Goal: Task Accomplishment & Management: Manage account settings

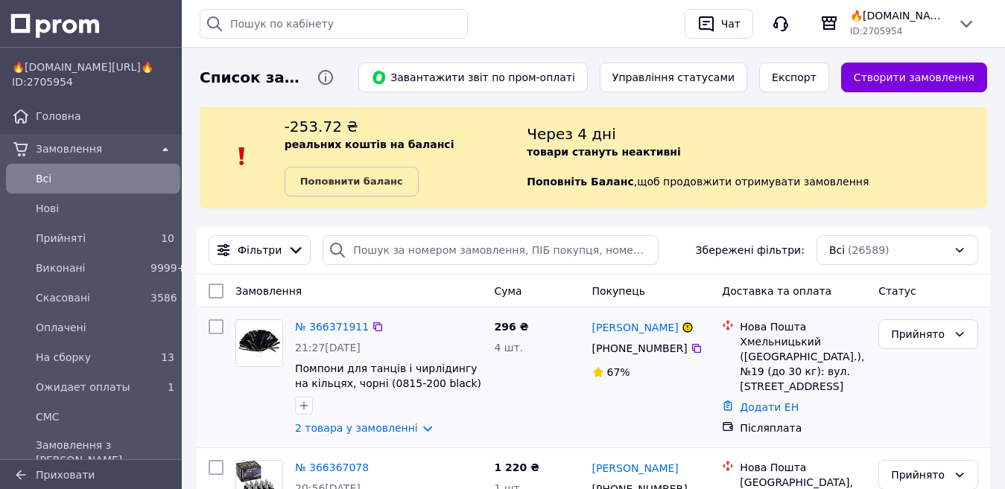
scroll to position [149, 0]
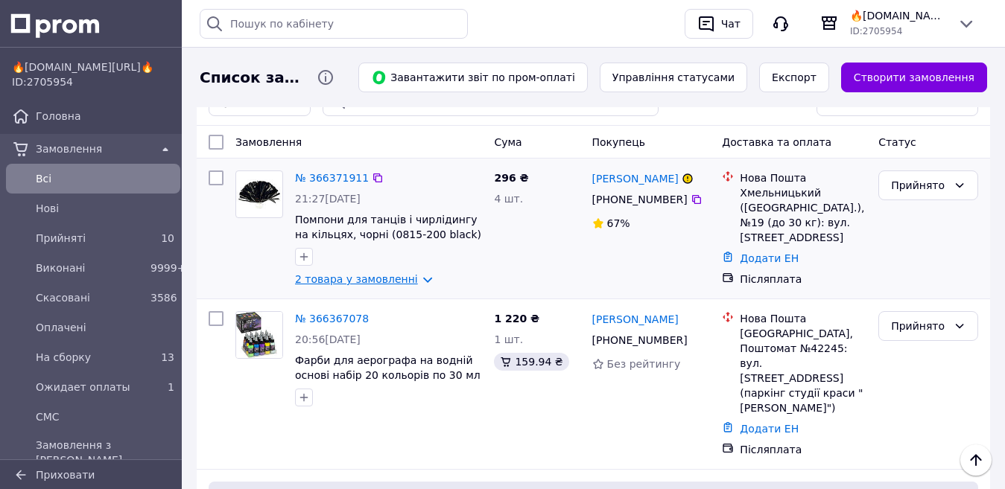
click at [345, 279] on link "2 товара у замовленні" at bounding box center [356, 279] width 123 height 12
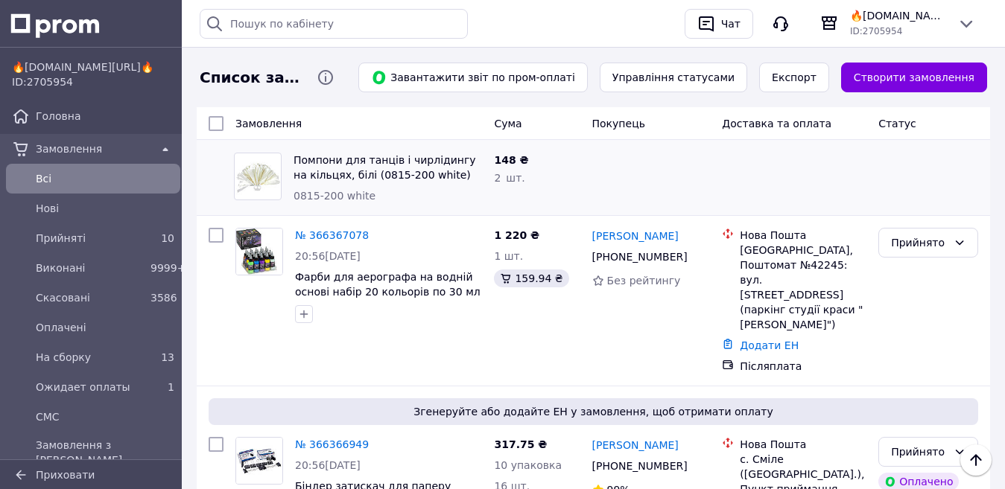
scroll to position [670, 0]
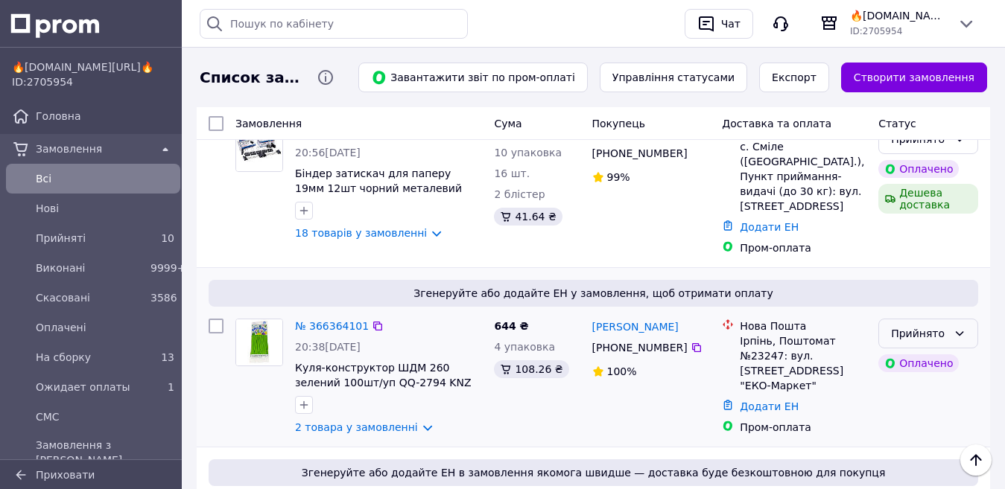
click at [923, 325] on div "Прийнято" at bounding box center [919, 333] width 57 height 16
click at [916, 398] on li "На сборку" at bounding box center [928, 403] width 98 height 27
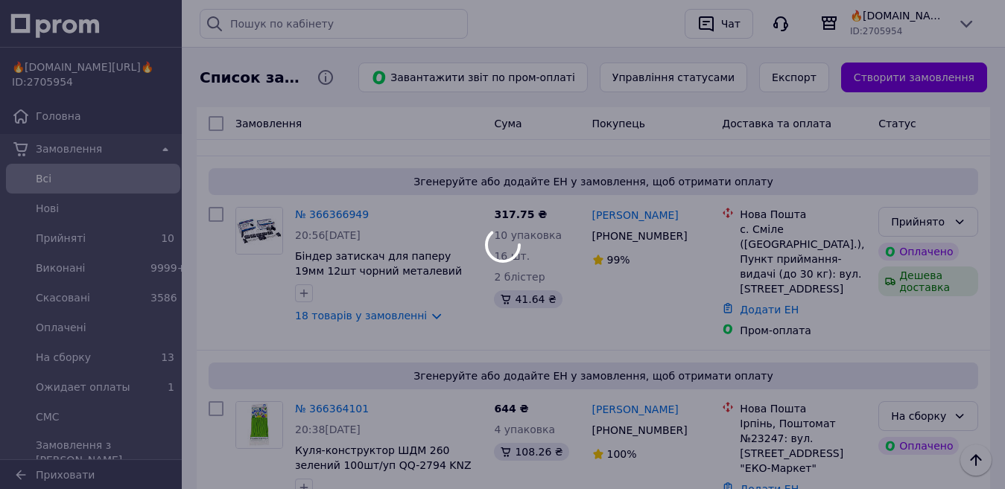
scroll to position [596, 0]
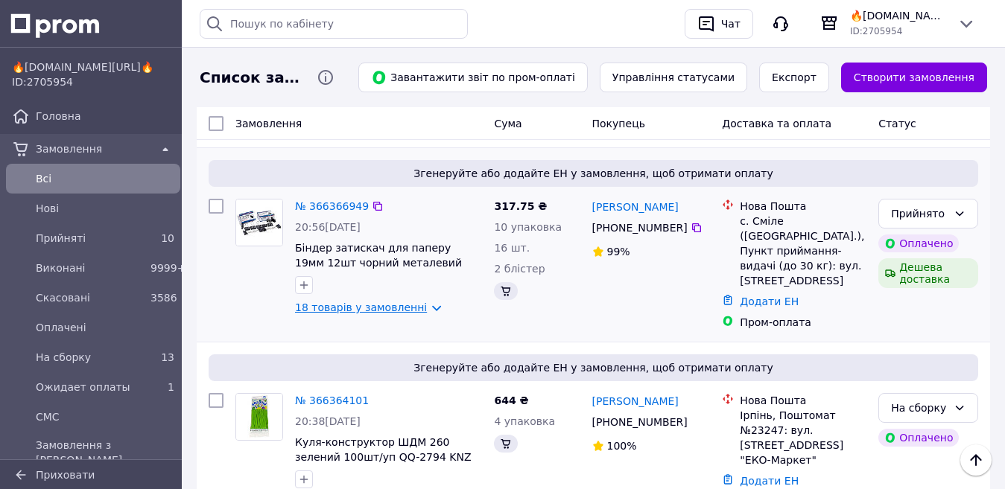
click at [363, 302] on link "18 товарів у замовленні" at bounding box center [361, 308] width 132 height 12
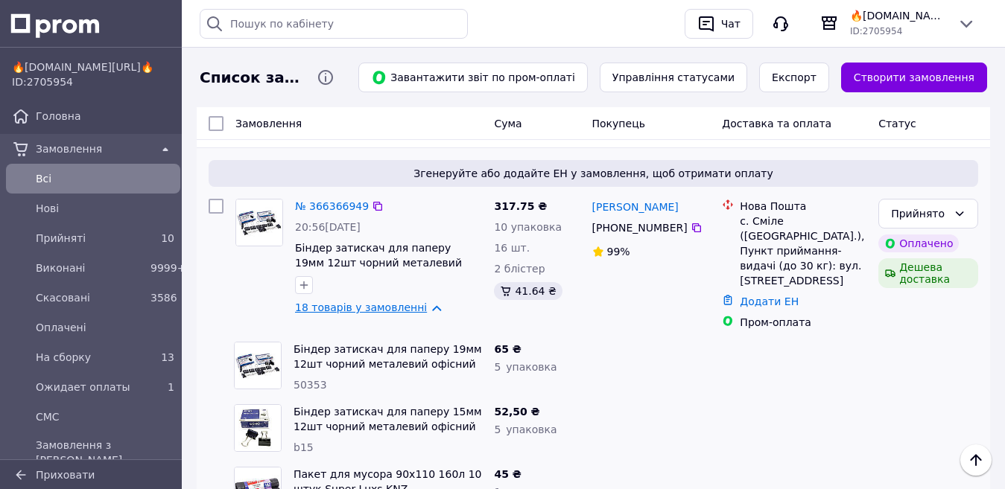
click at [361, 302] on link "18 товарів у замовленні" at bounding box center [361, 308] width 132 height 12
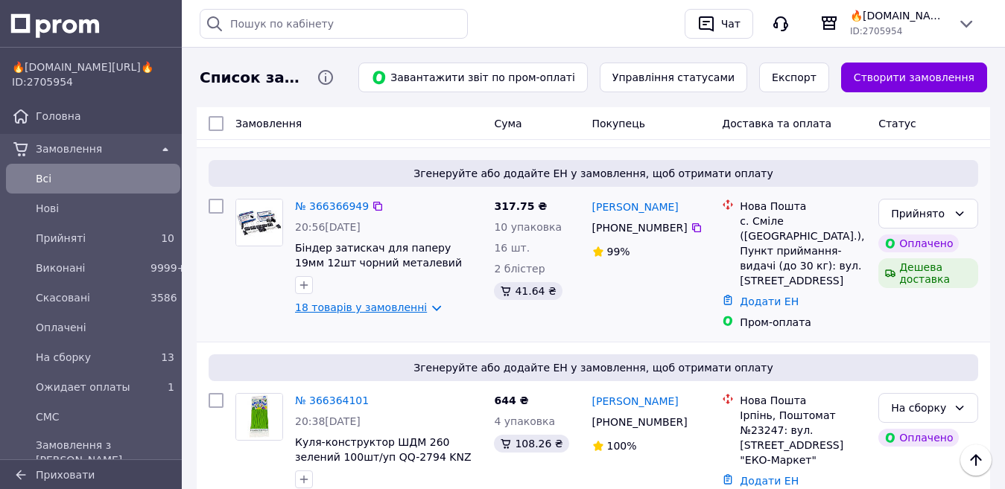
click at [378, 302] on link "18 товарів у замовленні" at bounding box center [361, 308] width 132 height 12
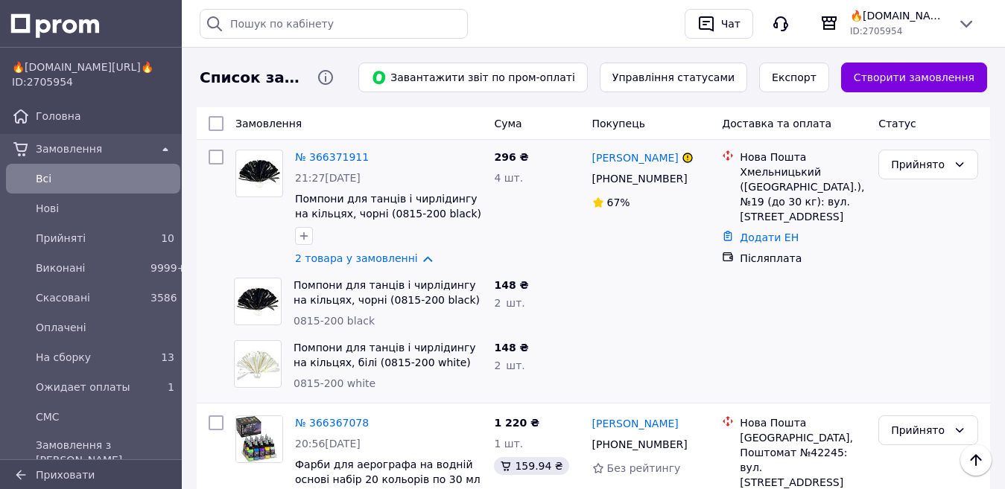
scroll to position [149, 0]
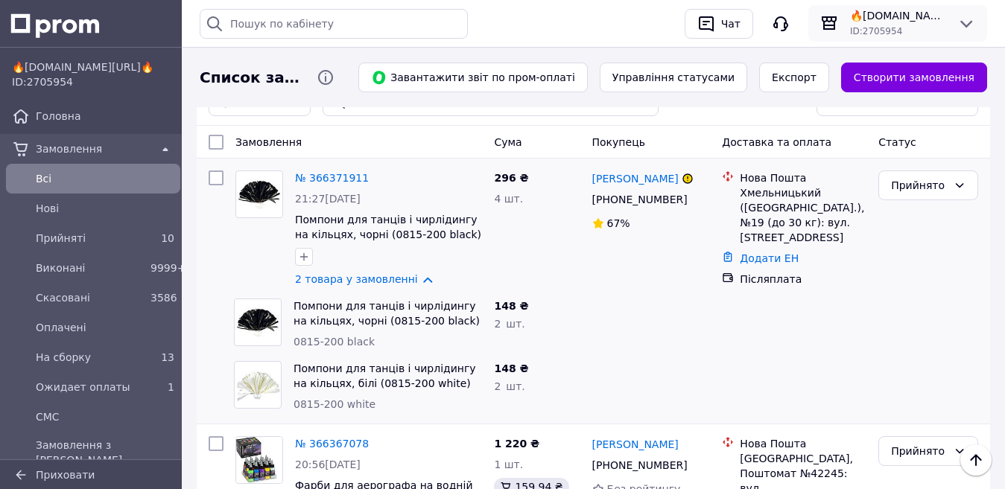
click at [912, 16] on span "🔥[DOMAIN_NAME][URL]🔥" at bounding box center [897, 15] width 95 height 15
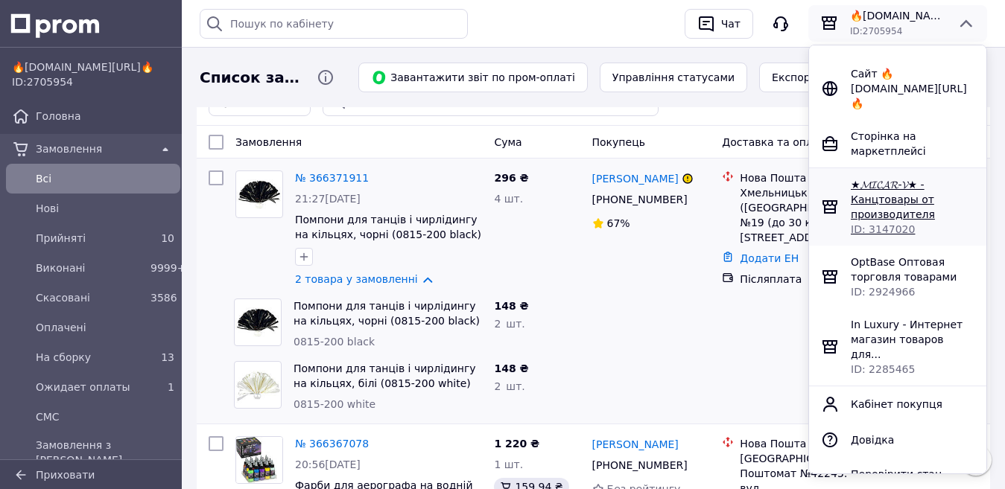
click at [862, 202] on span "★𝓜𝓘𝓒𝓐𝓡-𝓥★ - Канцтовары от производителя" at bounding box center [893, 200] width 84 height 42
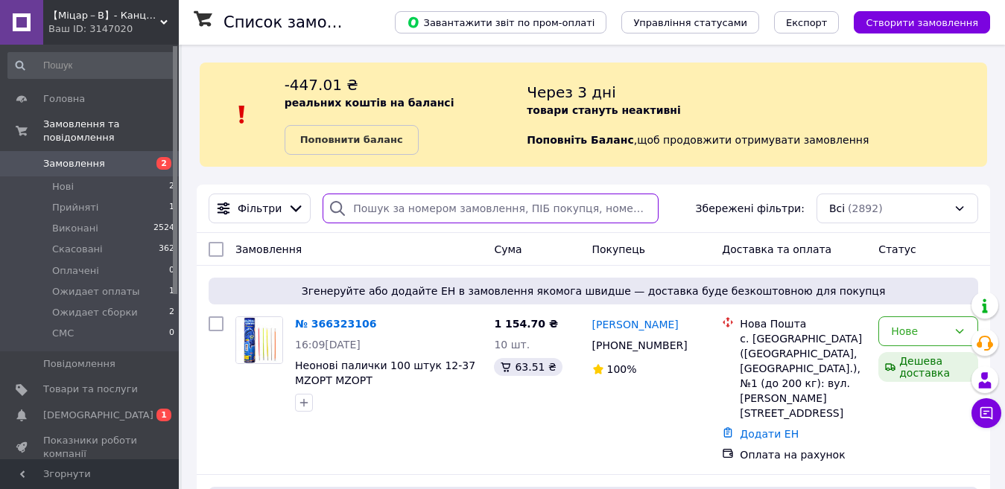
click at [378, 209] on input "search" at bounding box center [489, 209] width 335 height 30
paste input "364178178"
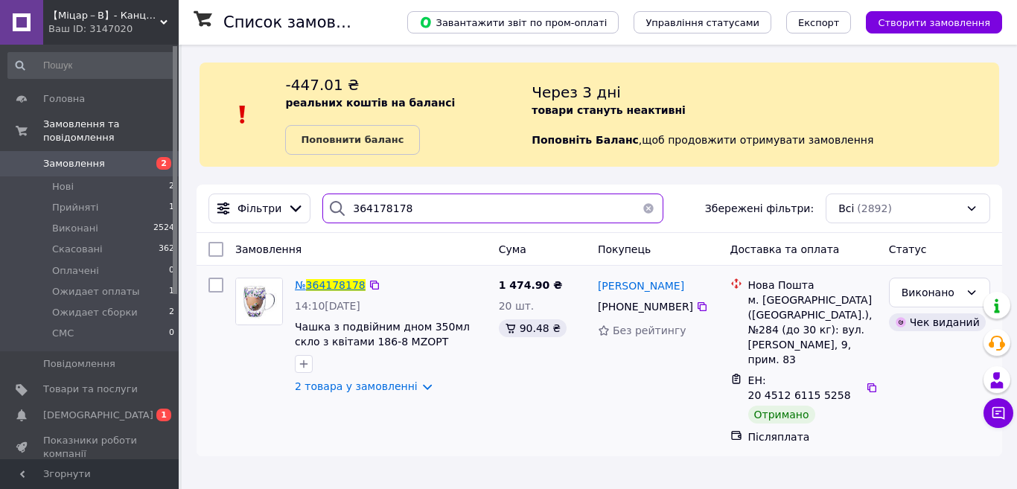
type input "364178178"
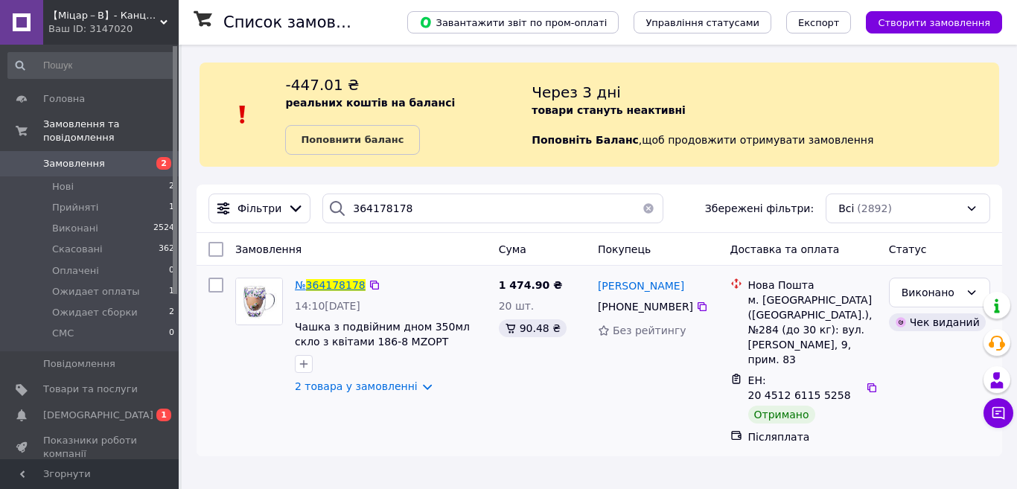
click at [326, 282] on span "364178178" at bounding box center [336, 285] width 60 height 12
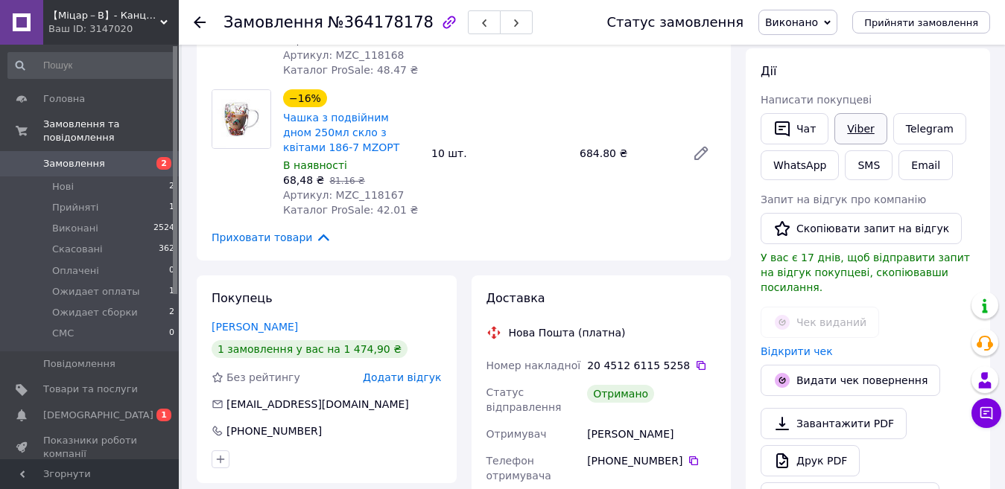
scroll to position [223, 0]
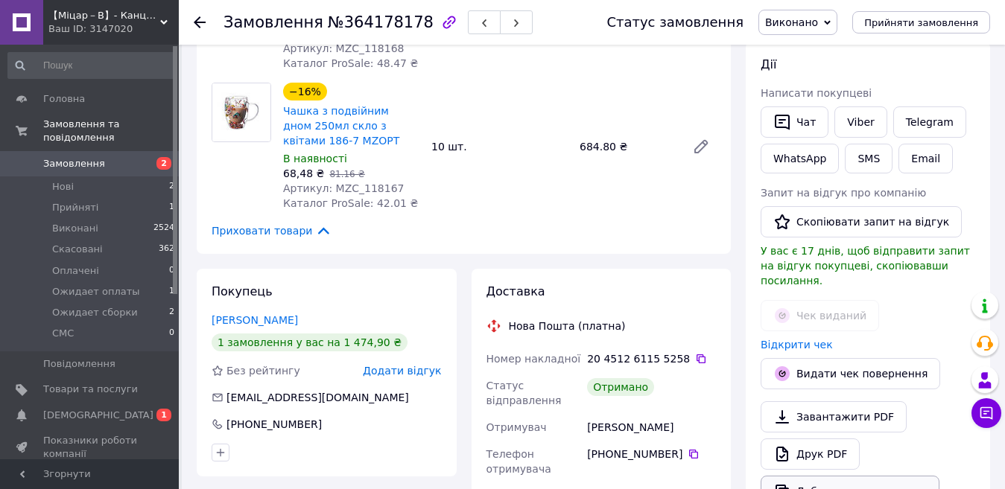
click at [820, 478] on button "Дублювати замовлення" at bounding box center [849, 491] width 179 height 31
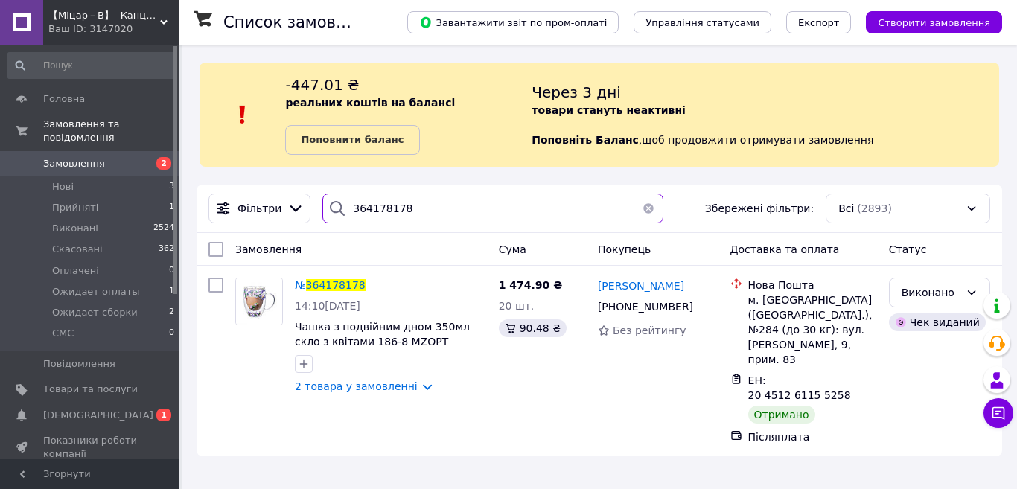
drag, startPoint x: 399, startPoint y: 210, endPoint x: 317, endPoint y: 207, distance: 82.0
click at [322, 207] on div "364178178" at bounding box center [492, 209] width 341 height 30
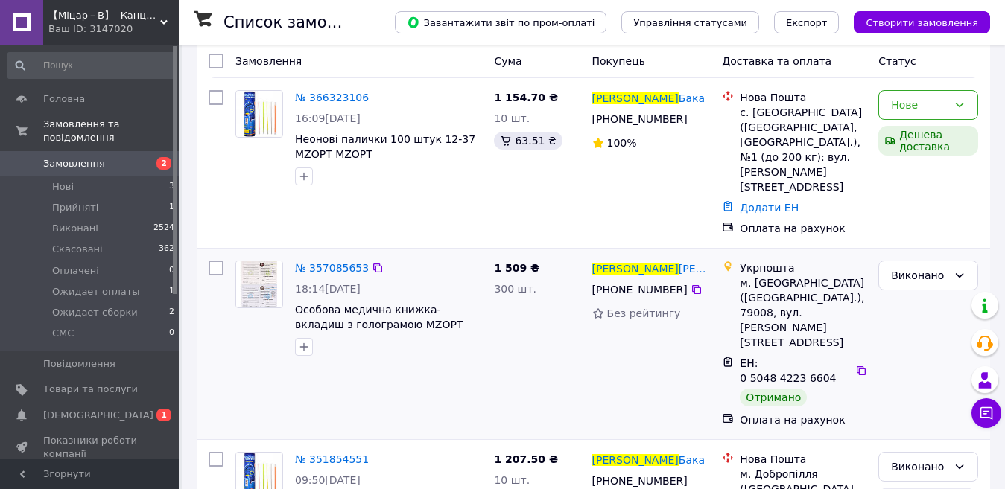
scroll to position [298, 0]
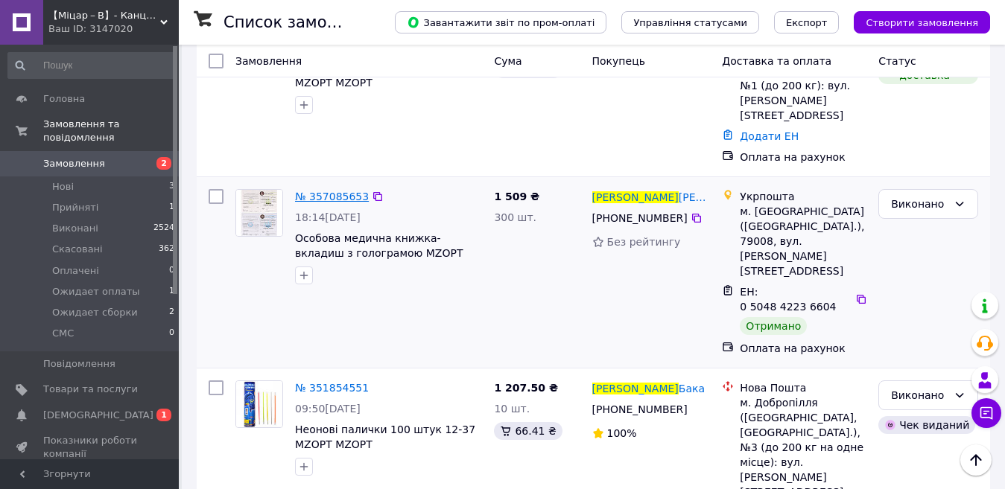
type input "ростислав"
click at [321, 191] on span "№ 357085653" at bounding box center [332, 197] width 74 height 12
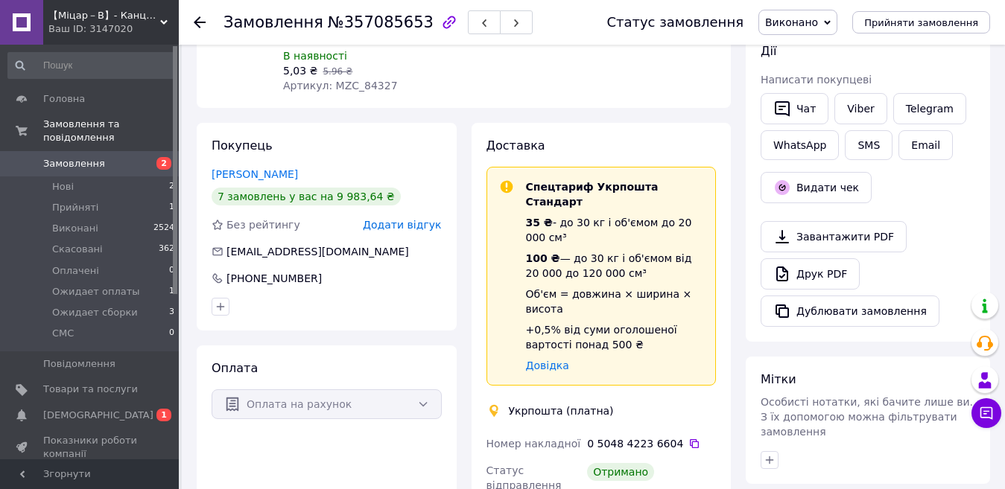
scroll to position [223, 0]
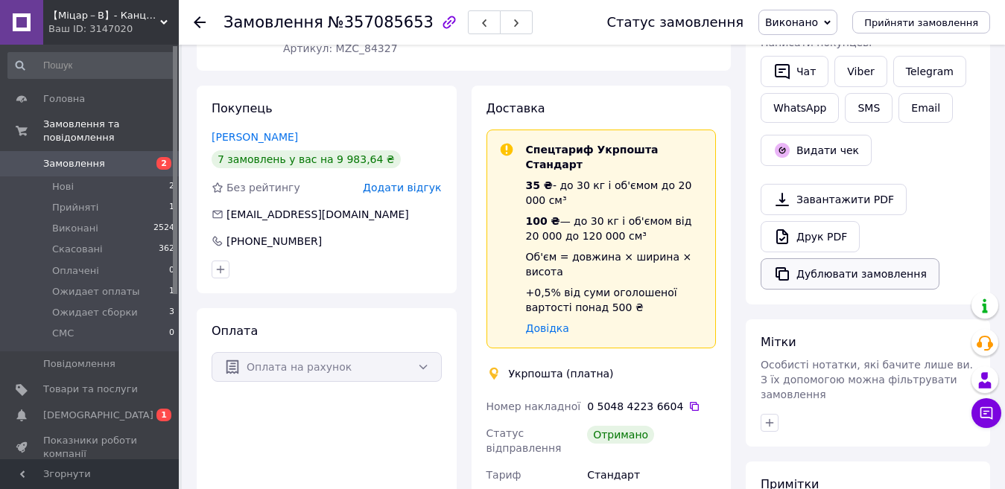
click at [804, 282] on button "Дублювати замовлення" at bounding box center [849, 273] width 179 height 31
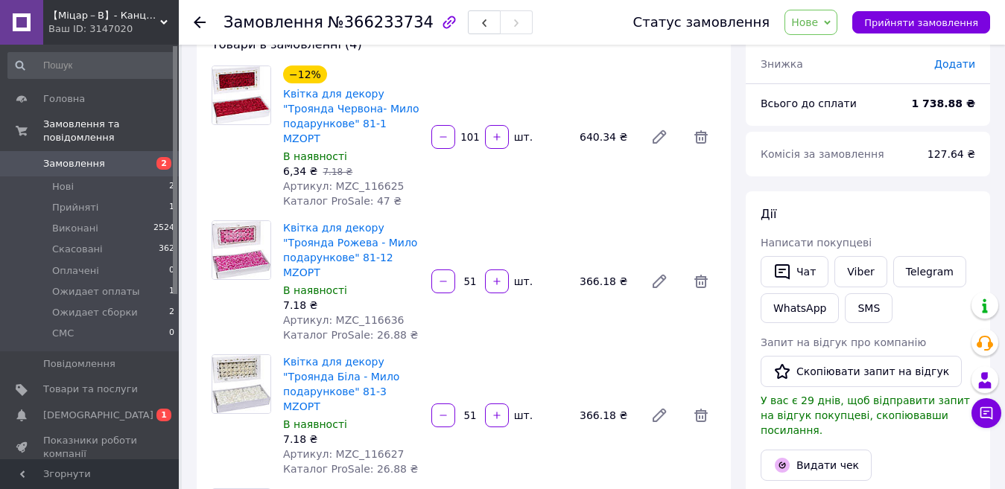
scroll to position [74, 0]
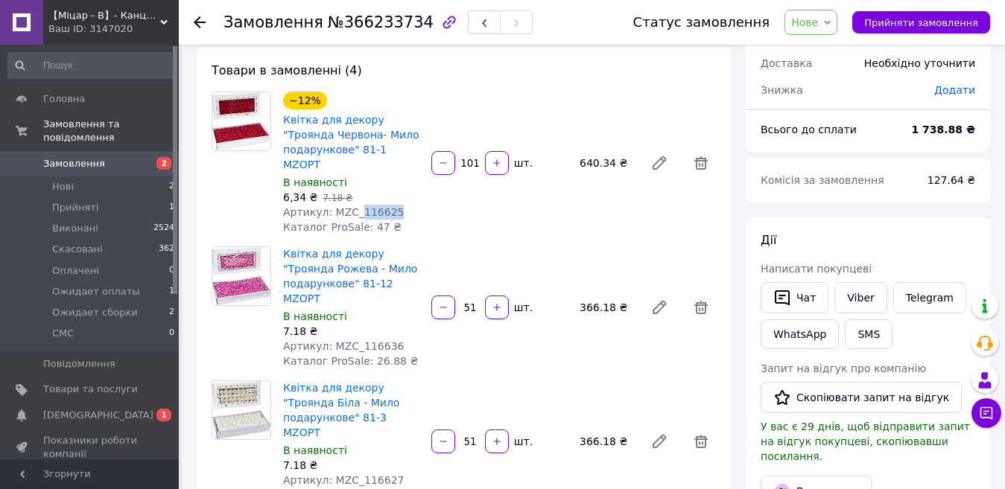
drag, startPoint x: 352, startPoint y: 197, endPoint x: 406, endPoint y: 197, distance: 53.6
click at [406, 205] on div "Артикул: MZC_116625" at bounding box center [351, 212] width 136 height 15
drag, startPoint x: 352, startPoint y: 314, endPoint x: 402, endPoint y: 317, distance: 50.0
click at [402, 339] on div "Артикул: MZC_116636" at bounding box center [351, 346] width 136 height 15
copy span "116636"
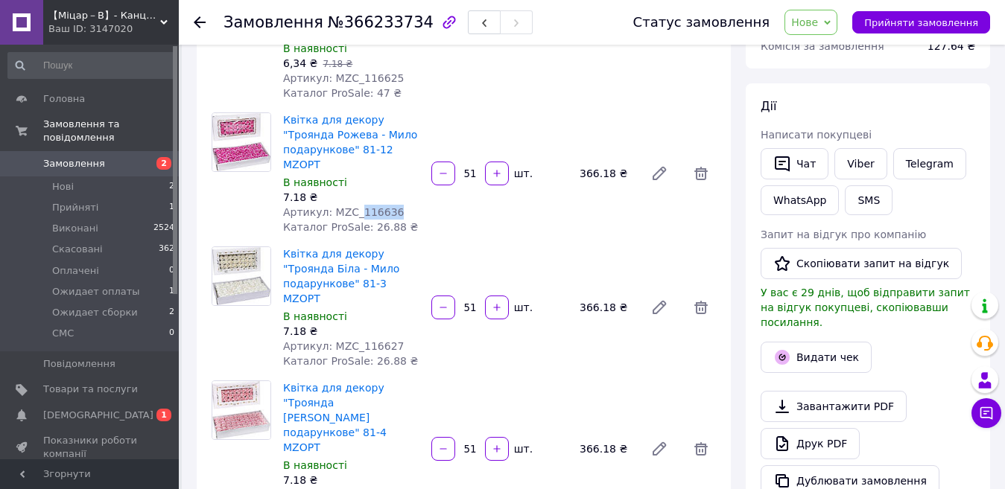
scroll to position [223, 0]
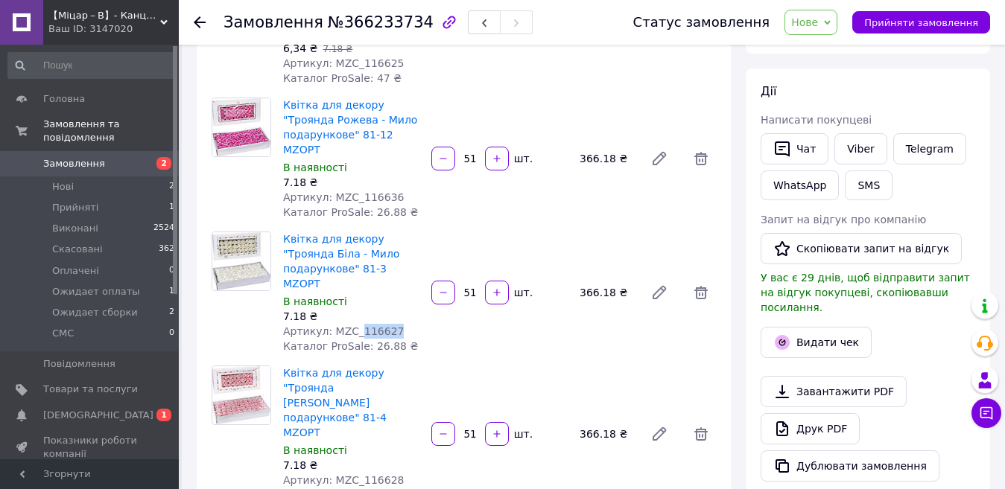
drag, startPoint x: 355, startPoint y: 282, endPoint x: 399, endPoint y: 287, distance: 45.0
click at [399, 324] on div "Артикул: MZC_116627" at bounding box center [351, 331] width 136 height 15
copy span "116627"
drag, startPoint x: 352, startPoint y: 404, endPoint x: 388, endPoint y: 404, distance: 35.8
click at [387, 473] on div "Артикул: MZC_116628" at bounding box center [351, 480] width 136 height 15
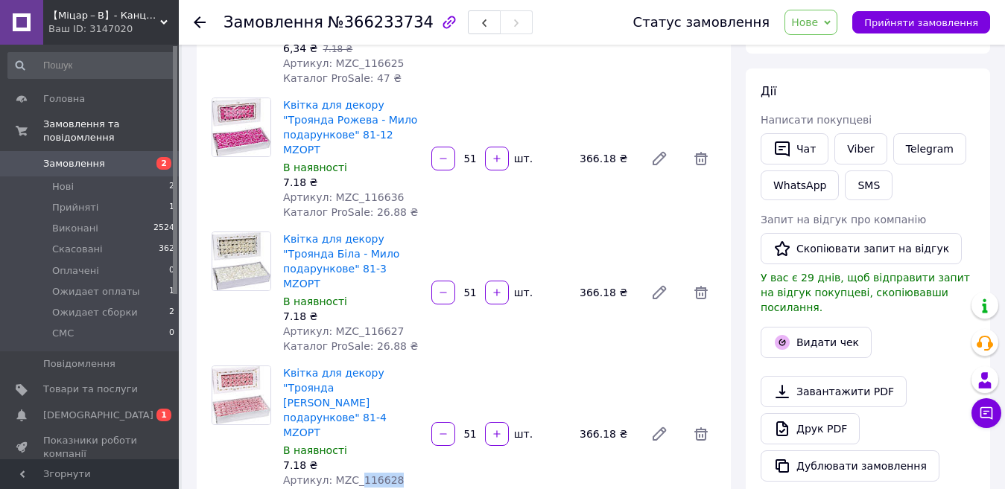
copy span "116628"
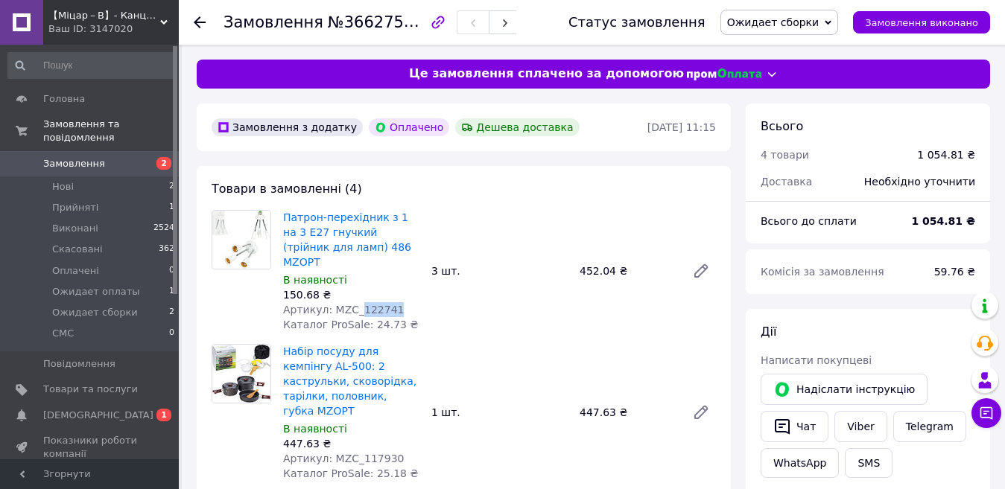
drag, startPoint x: 353, startPoint y: 293, endPoint x: 410, endPoint y: 293, distance: 57.3
click at [410, 302] on div "Артикул: MZC_122741" at bounding box center [351, 309] width 136 height 15
copy span "122741"
drag, startPoint x: 355, startPoint y: 427, endPoint x: 385, endPoint y: 427, distance: 29.8
click at [385, 453] on span "Артикул: MZC_117930" at bounding box center [343, 459] width 121 height 12
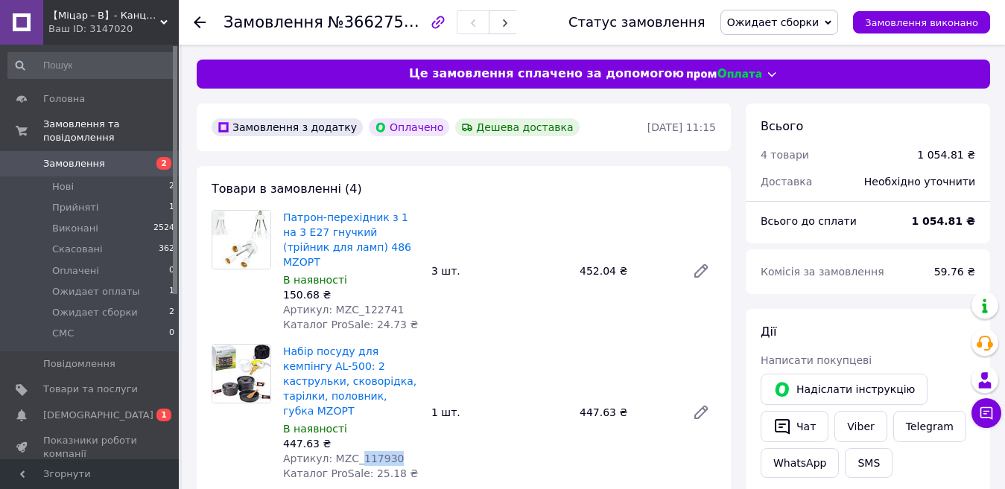
copy span "117930"
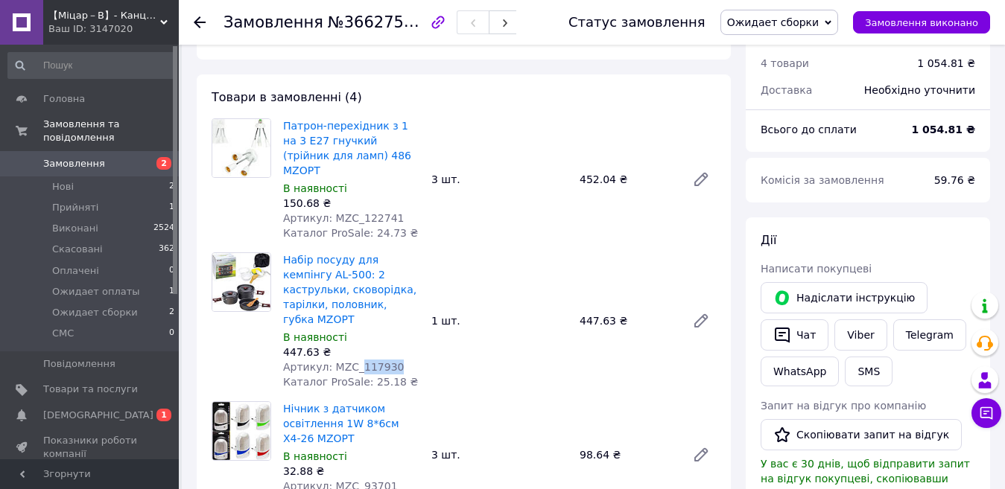
scroll to position [223, 0]
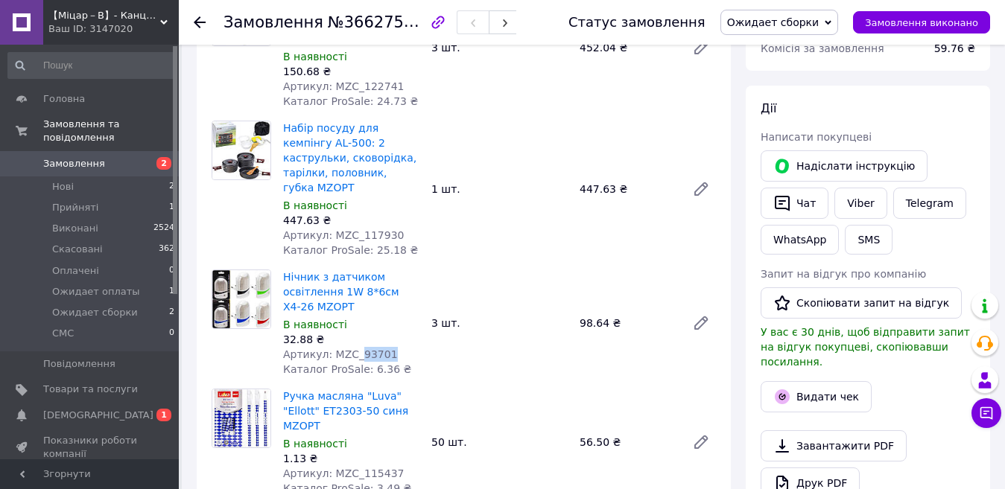
drag, startPoint x: 353, startPoint y: 328, endPoint x: 400, endPoint y: 323, distance: 47.1
click at [400, 347] on div "Артикул: MZC_93701" at bounding box center [351, 354] width 136 height 15
copy span "93701"
drag, startPoint x: 351, startPoint y: 427, endPoint x: 395, endPoint y: 427, distance: 44.7
click at [395, 466] on div "Артикул: MZC_115437" at bounding box center [351, 473] width 136 height 15
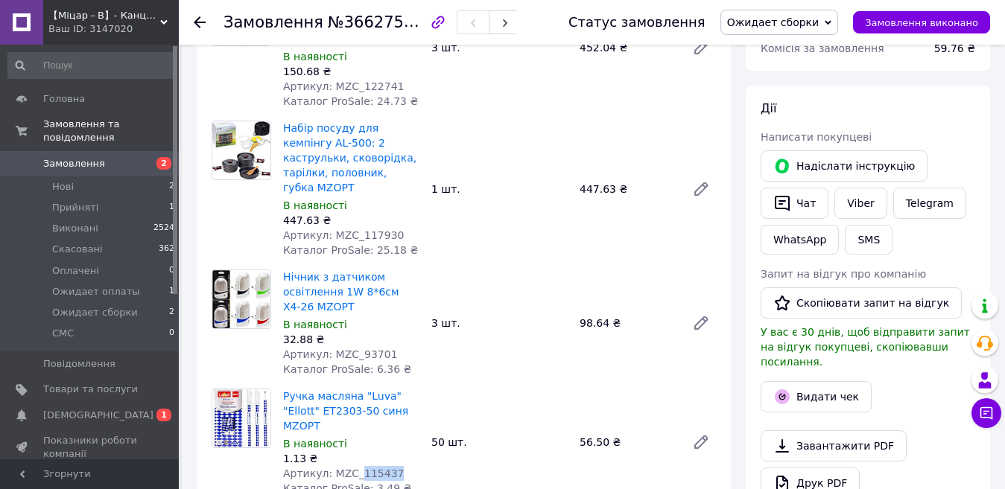
copy span "115437"
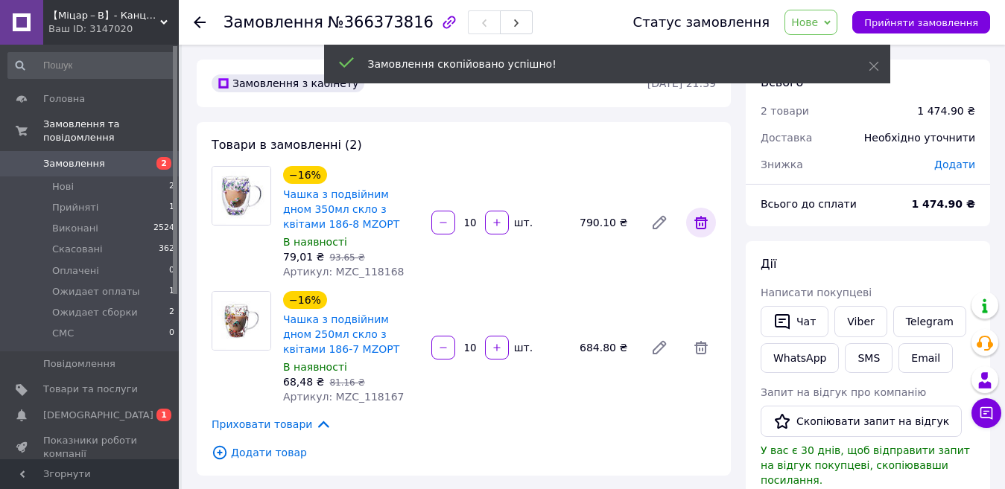
click at [703, 223] on icon at bounding box center [701, 223] width 18 height 18
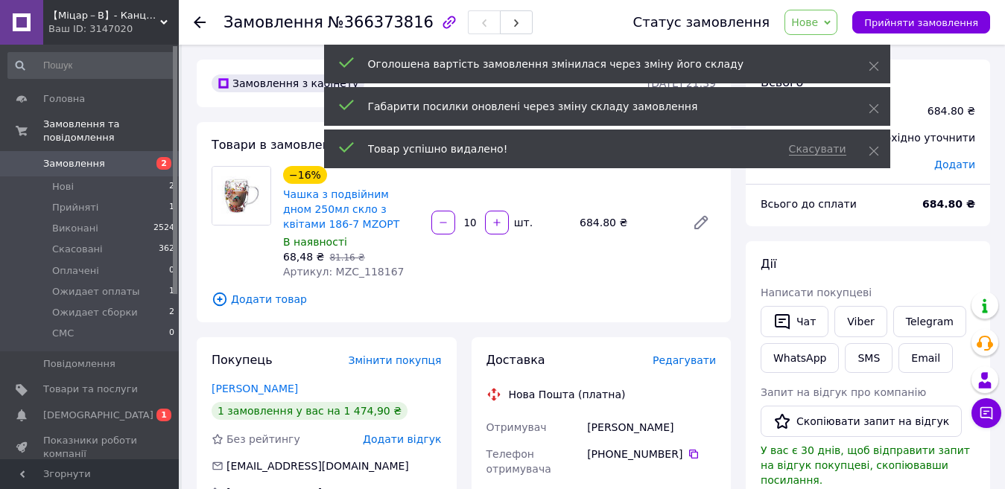
click at [818, 27] on span "Нове" at bounding box center [804, 22] width 27 height 12
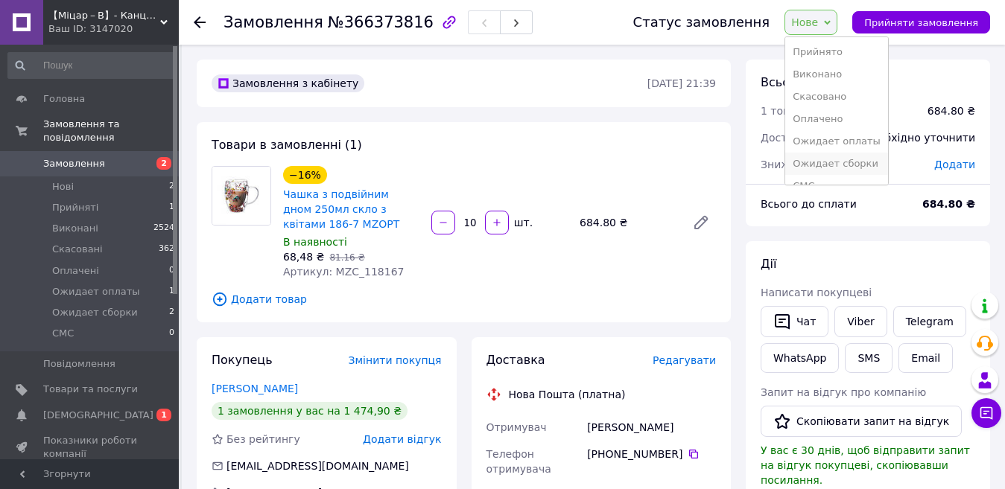
click at [837, 161] on li "Ожидает сборки" at bounding box center [836, 164] width 103 height 22
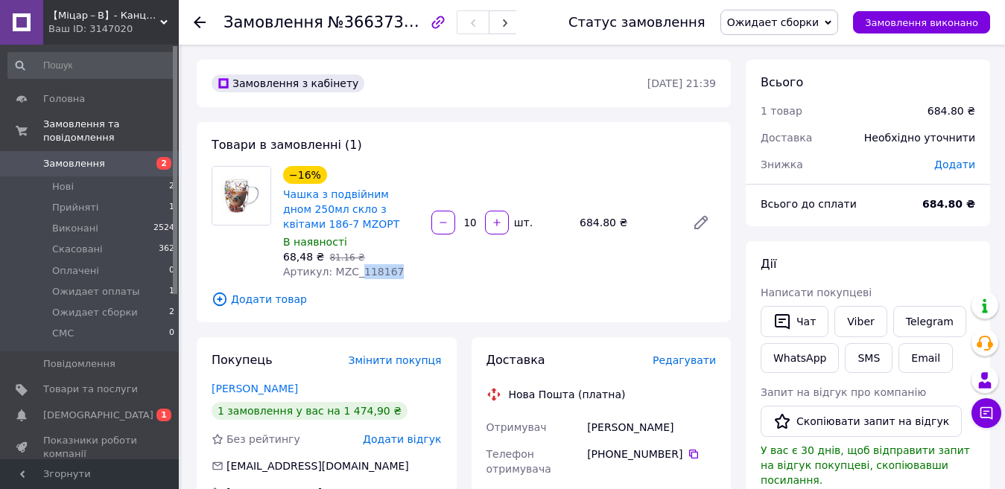
drag, startPoint x: 355, startPoint y: 273, endPoint x: 400, endPoint y: 273, distance: 45.4
click at [400, 273] on div "Артикул: MZC_118167" at bounding box center [351, 271] width 136 height 15
copy span "118167"
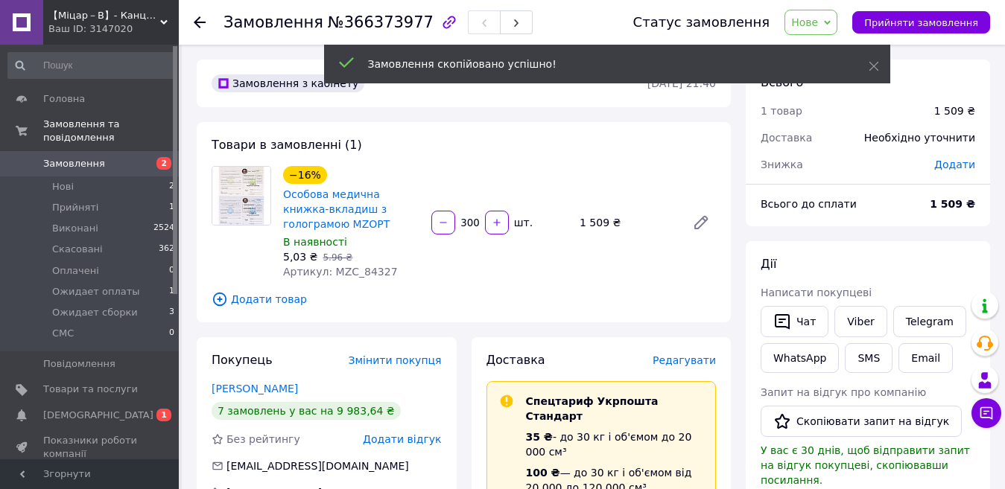
click at [818, 23] on span "Нове" at bounding box center [804, 22] width 27 height 12
click at [835, 162] on li "Ожидает сборки" at bounding box center [836, 164] width 103 height 22
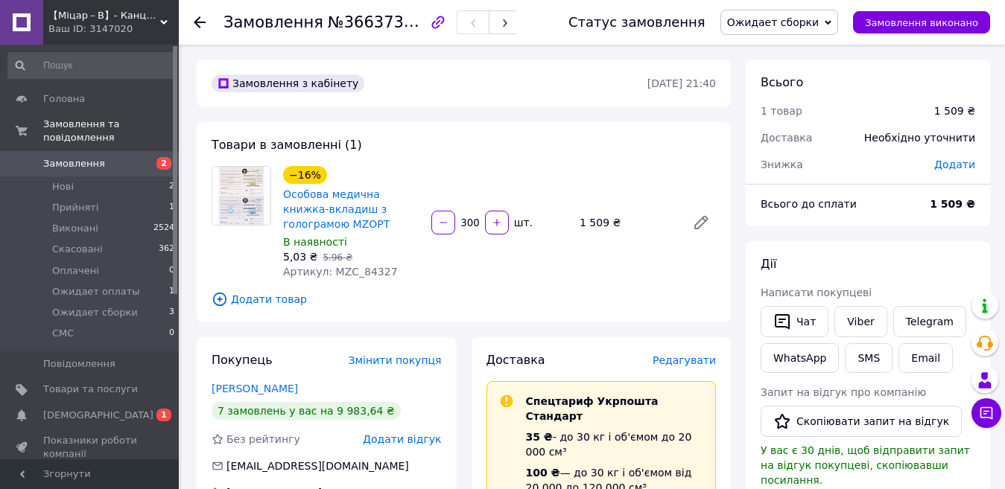
click at [101, 20] on span "【﻿Міцар－В】- Канцтовари від виробника" at bounding box center [104, 15] width 112 height 13
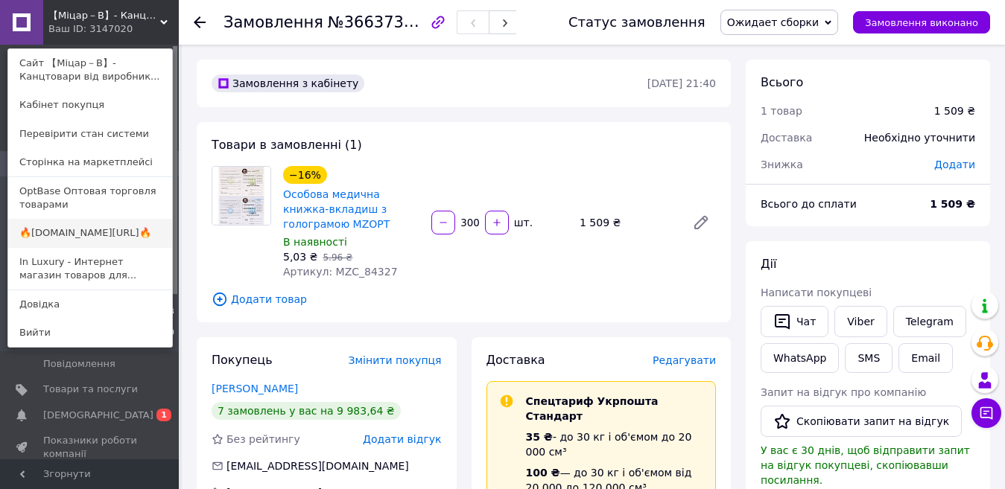
click at [81, 232] on link "🔥[DOMAIN_NAME][URL]🔥" at bounding box center [90, 233] width 164 height 28
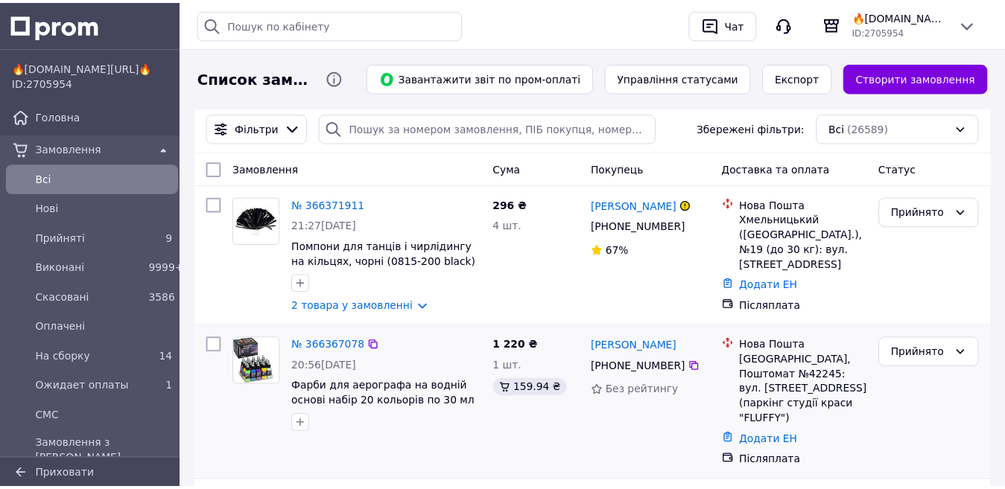
scroll to position [150, 0]
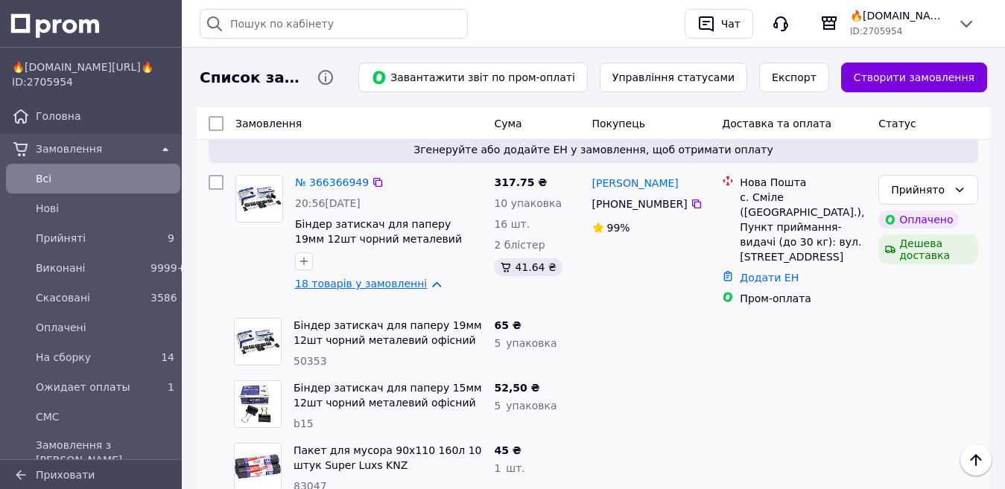
click at [350, 278] on link "18 товарів у замовленні" at bounding box center [361, 284] width 132 height 12
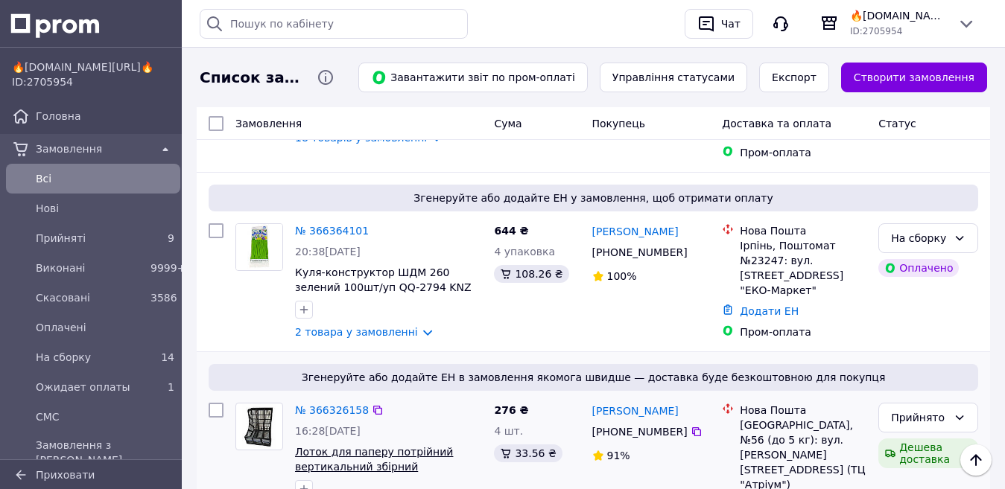
scroll to position [792, 0]
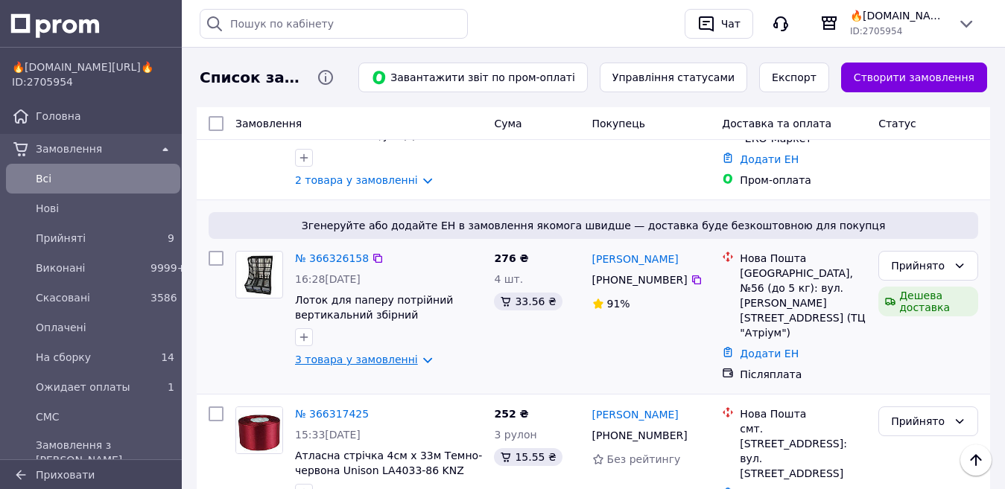
click at [351, 354] on link "3 товара у замовленні" at bounding box center [356, 360] width 123 height 12
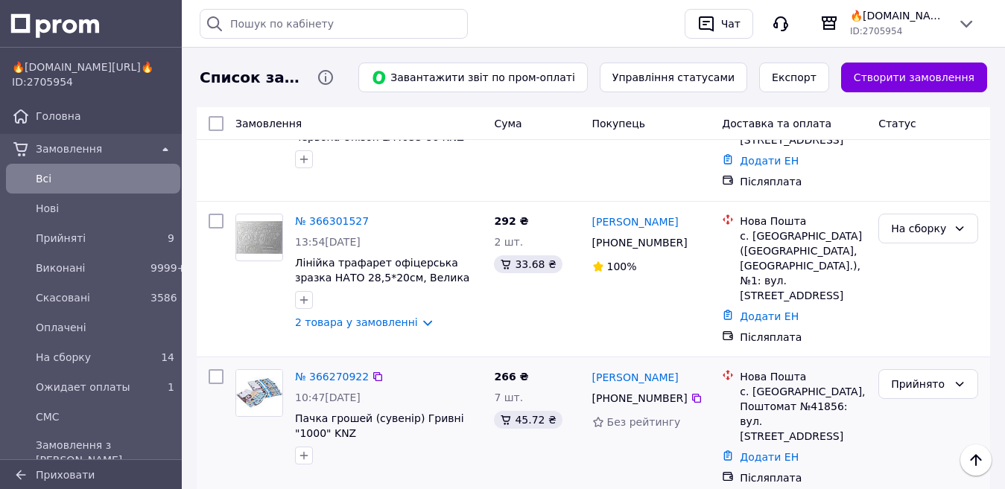
scroll to position [1612, 0]
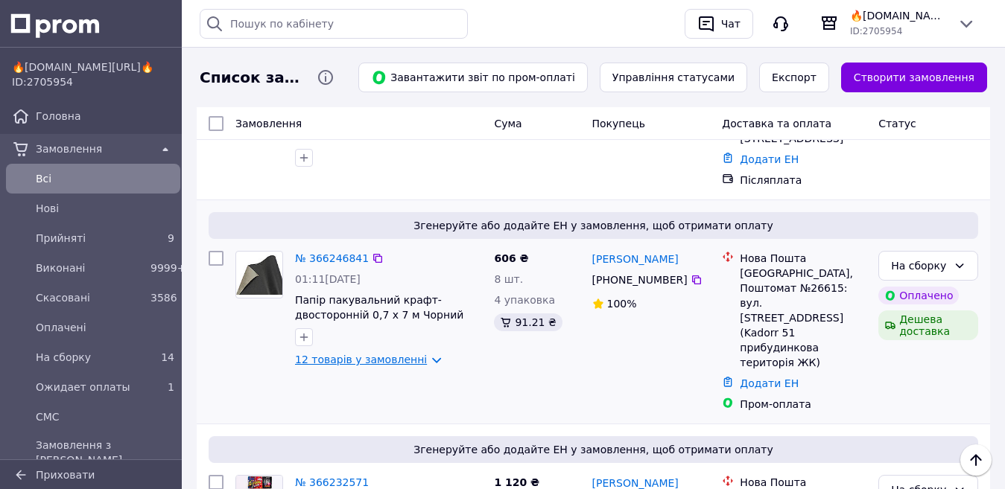
click at [346, 354] on link "12 товарів у замовленні" at bounding box center [361, 360] width 132 height 12
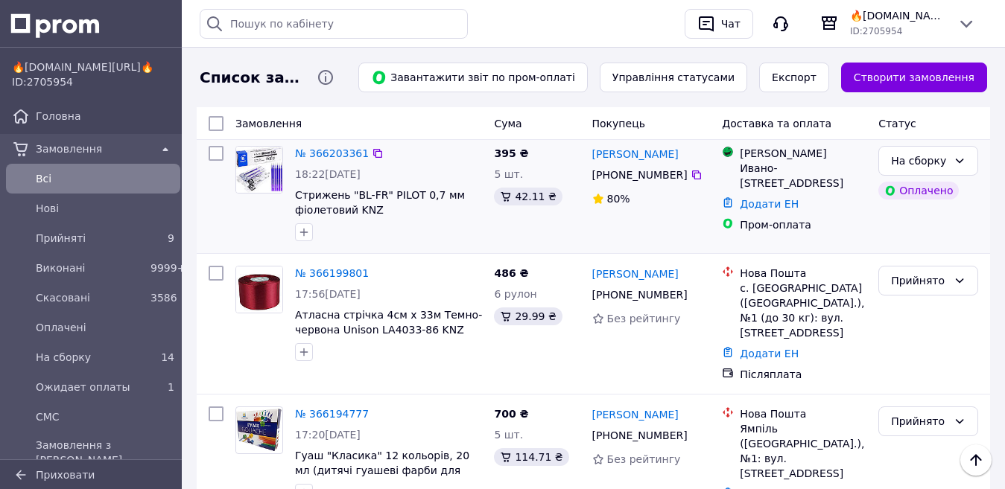
scroll to position [3176, 0]
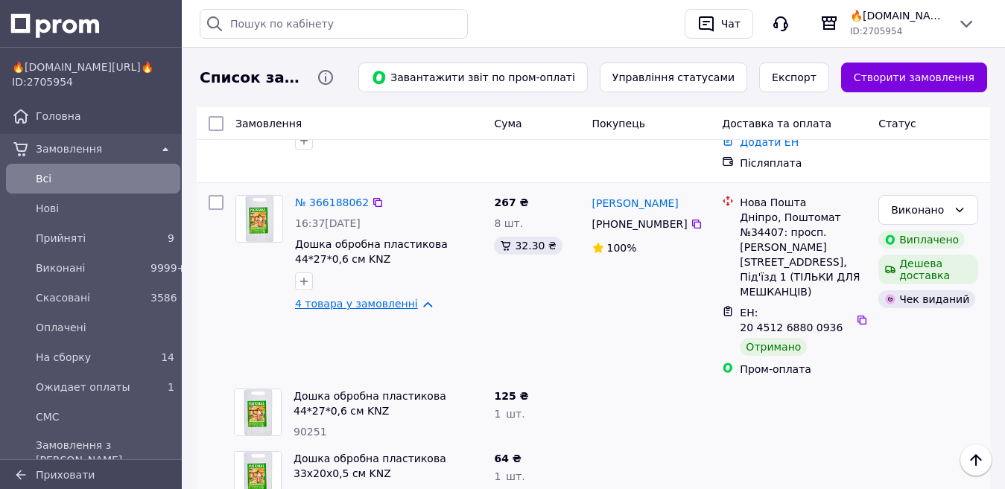
scroll to position [3548, 0]
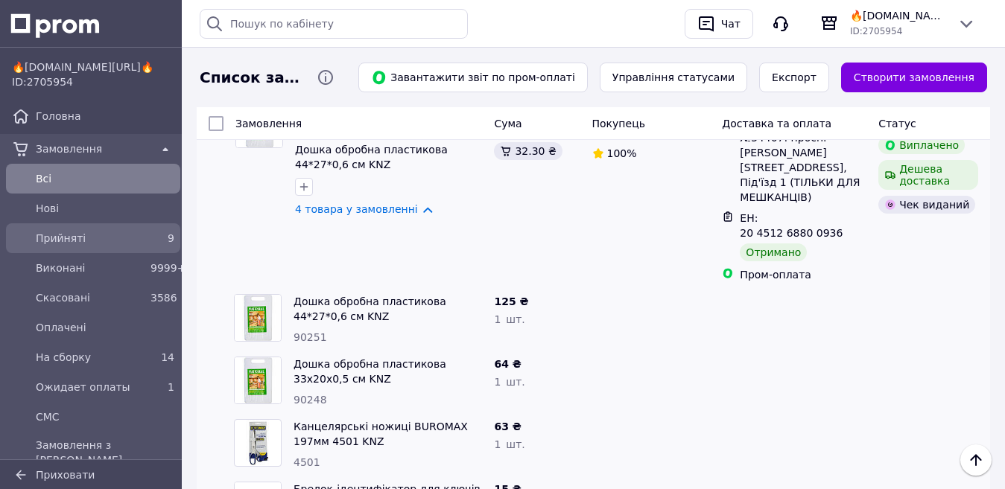
click at [79, 244] on span "Прийняті" at bounding box center [90, 238] width 109 height 15
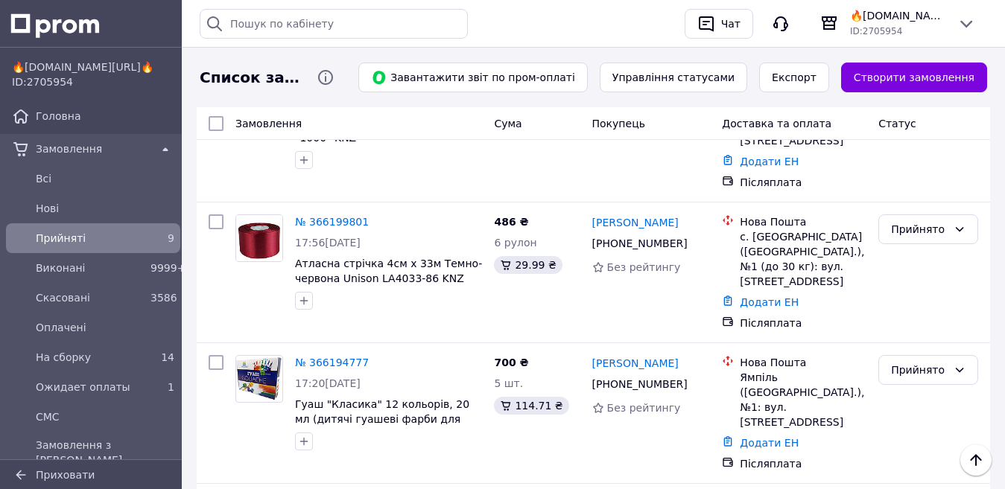
scroll to position [1379, 0]
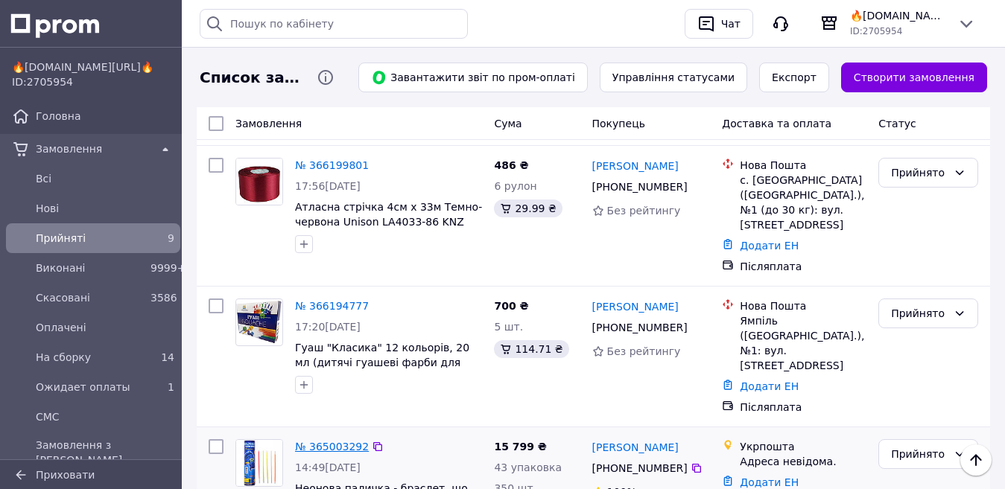
click at [331, 441] on link "№ 365003292" at bounding box center [332, 447] width 74 height 12
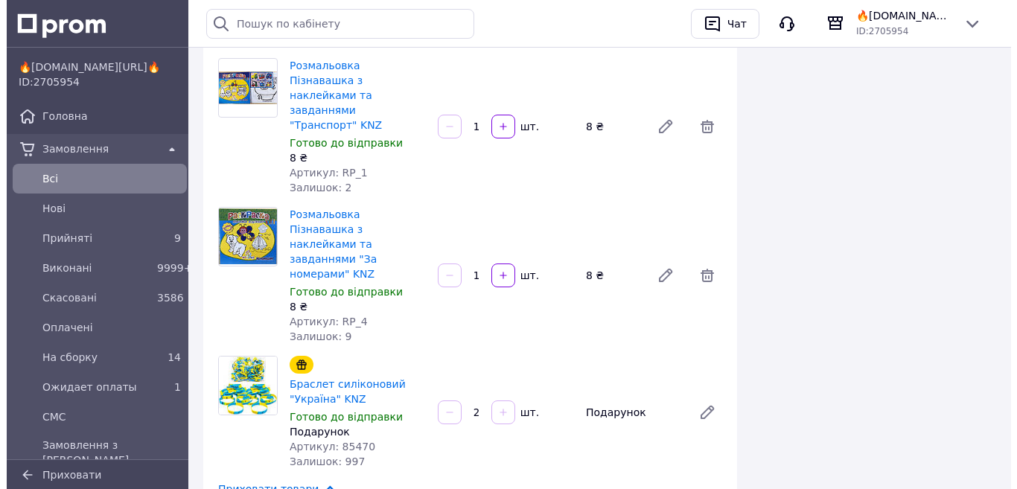
scroll to position [4543, 0]
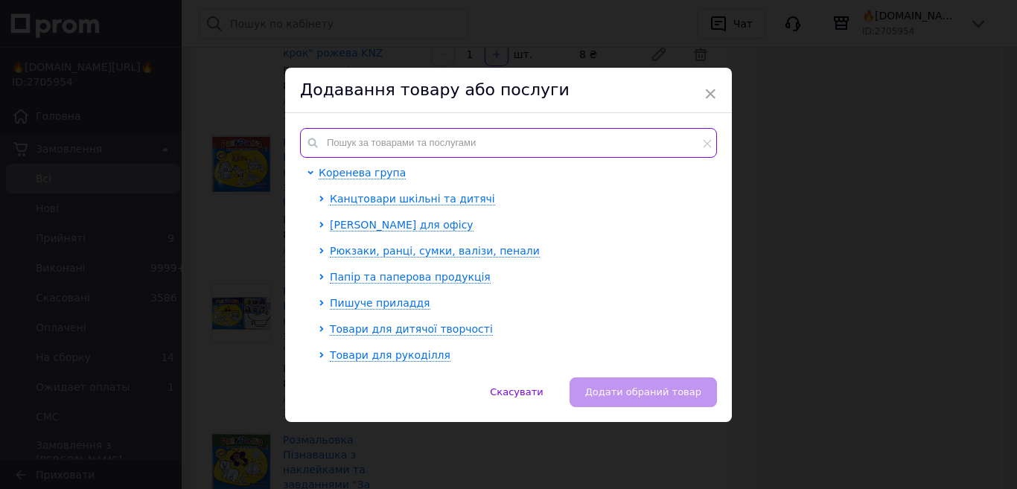
click at [373, 147] on input "text" at bounding box center [508, 143] width 417 height 30
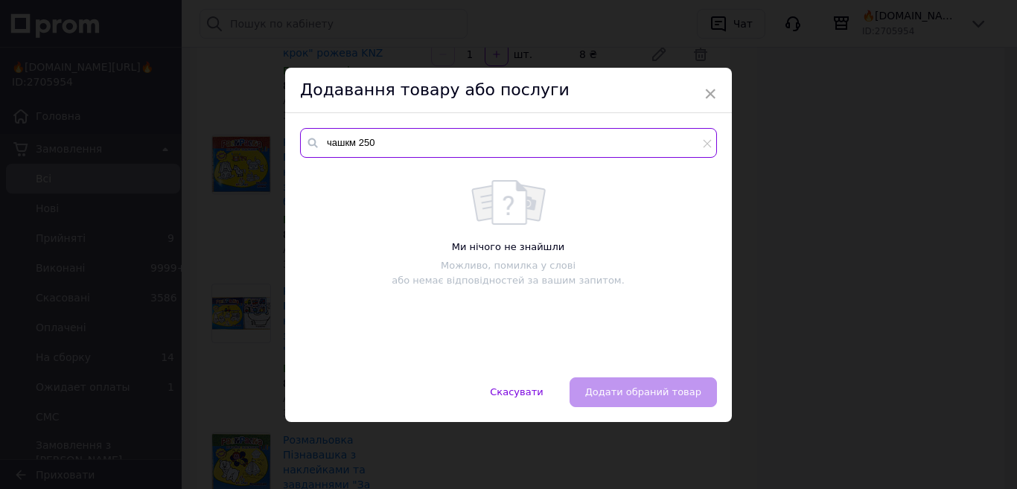
click at [352, 140] on input "чашкм 250" at bounding box center [508, 143] width 417 height 30
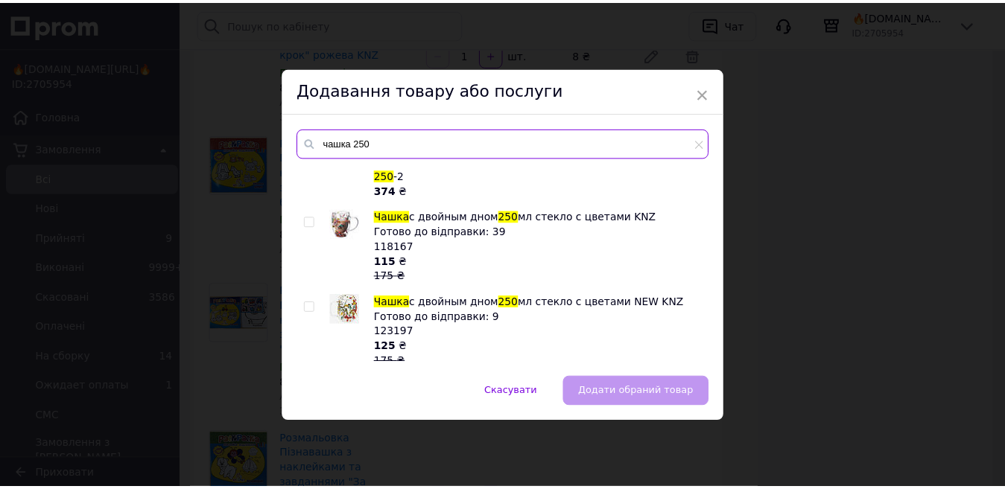
scroll to position [205, 0]
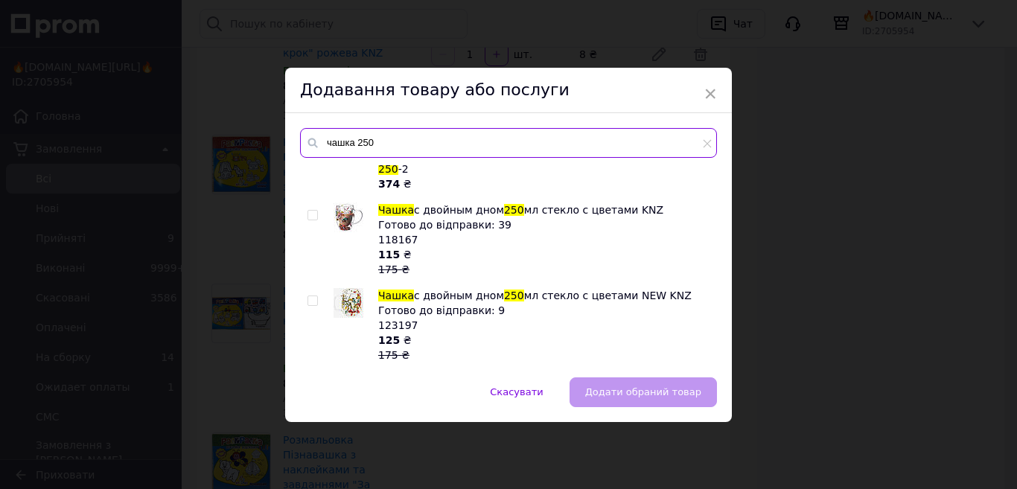
type input "чашка 250"
click at [308, 214] on input "checkbox" at bounding box center [313, 216] width 10 height 10
checkbox input "true"
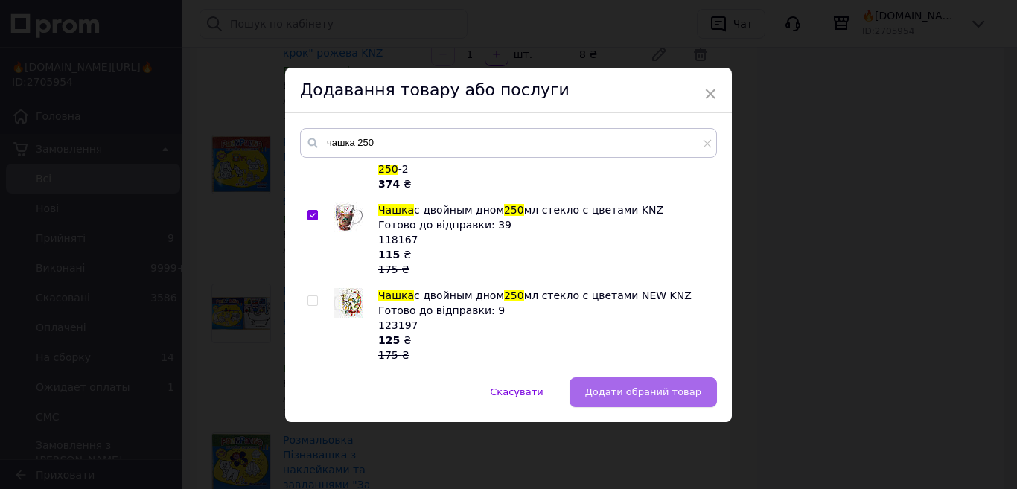
click at [634, 397] on span "Додати обраний товар" at bounding box center [643, 392] width 116 height 11
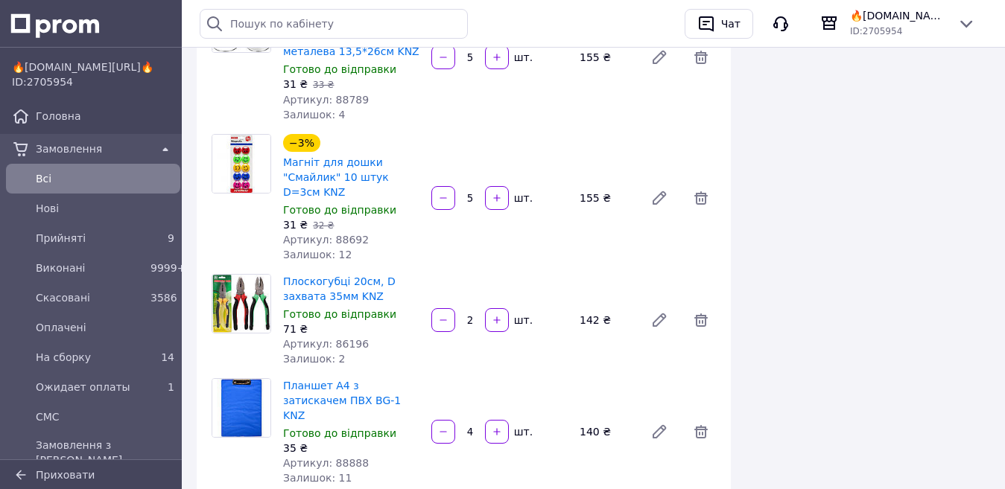
scroll to position [2881, 0]
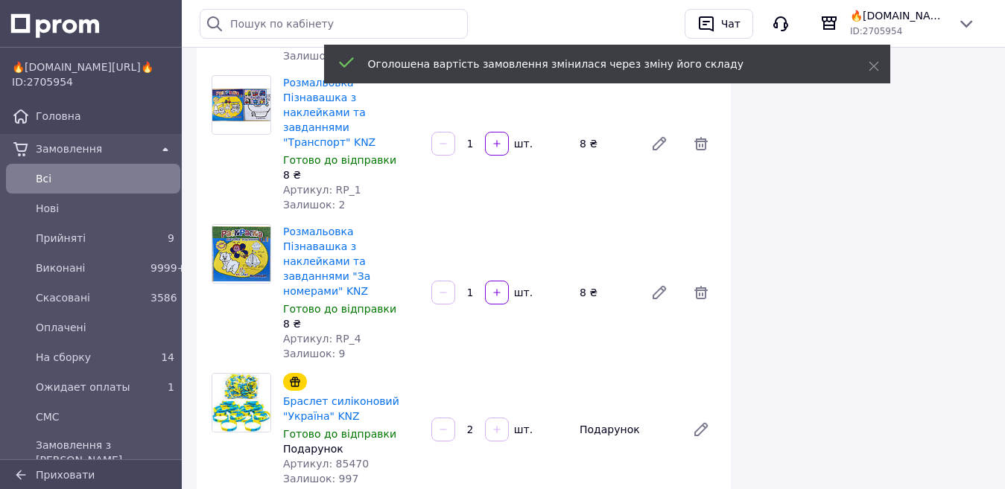
scroll to position [1549, 0]
type input "10"
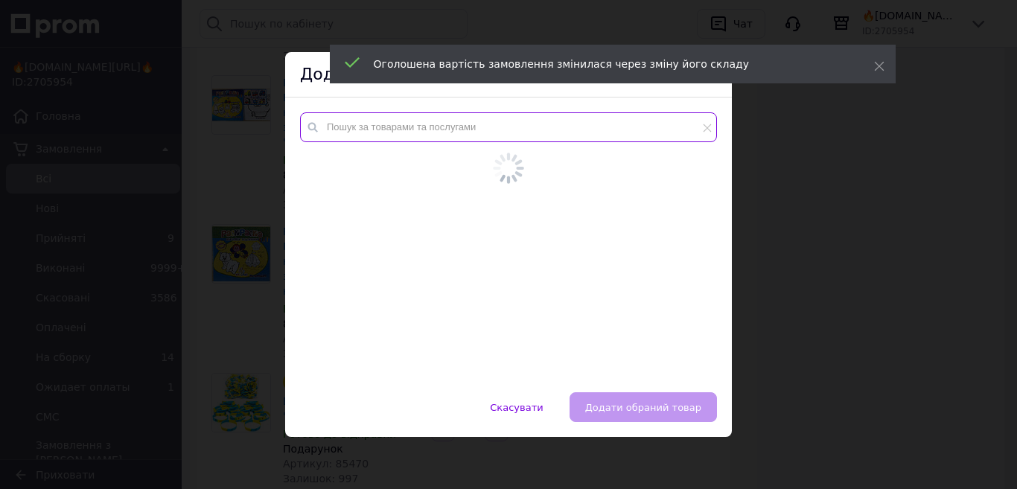
click at [356, 128] on input "text" at bounding box center [508, 127] width 417 height 30
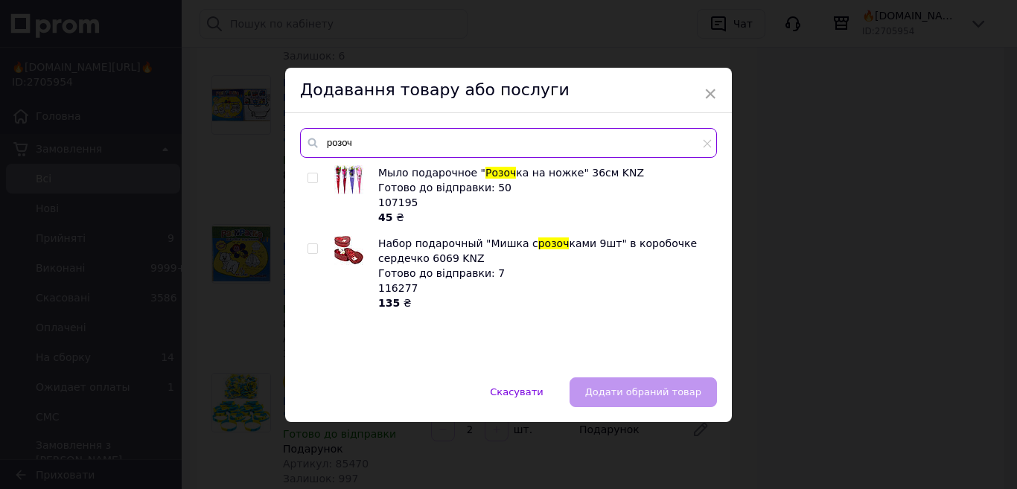
type input "розоч"
click at [313, 177] on input "checkbox" at bounding box center [313, 179] width 10 height 10
checkbox input "true"
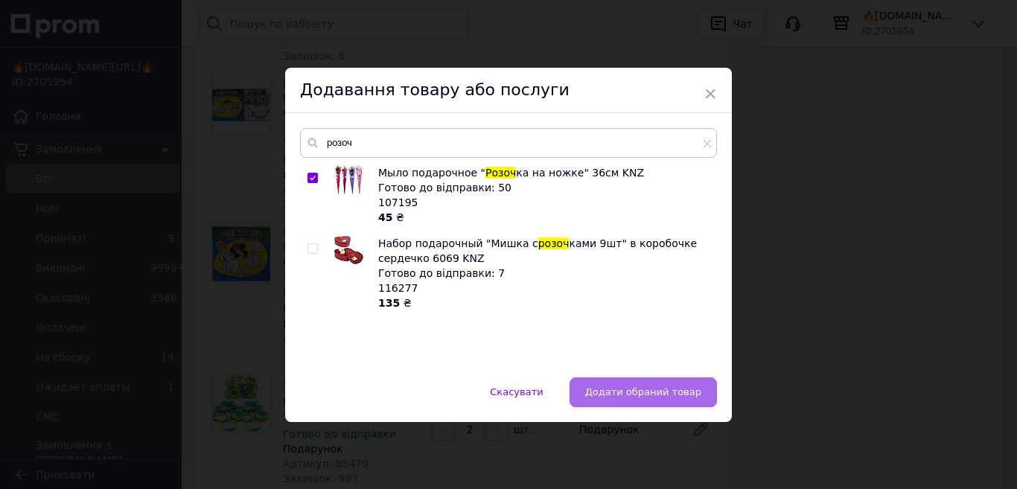
click at [644, 395] on span "Додати обраний товар" at bounding box center [643, 392] width 116 height 11
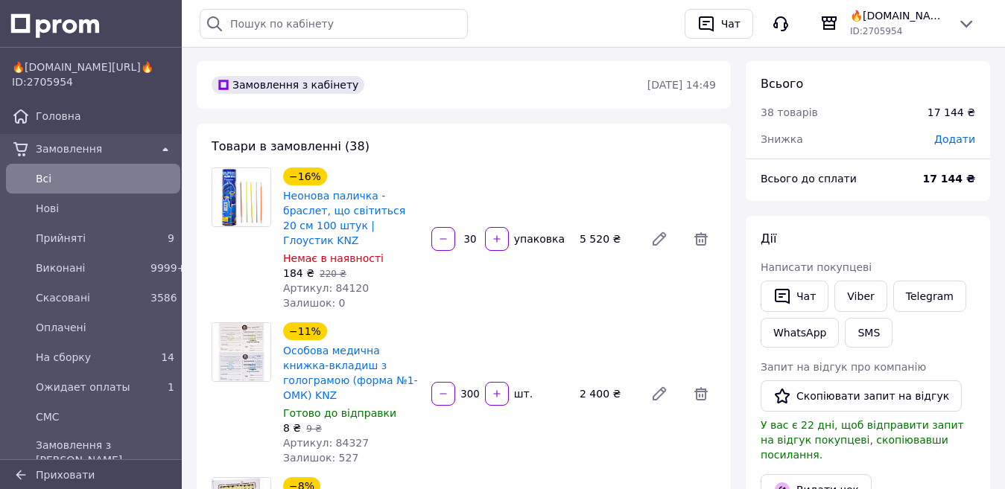
scroll to position [0, 0]
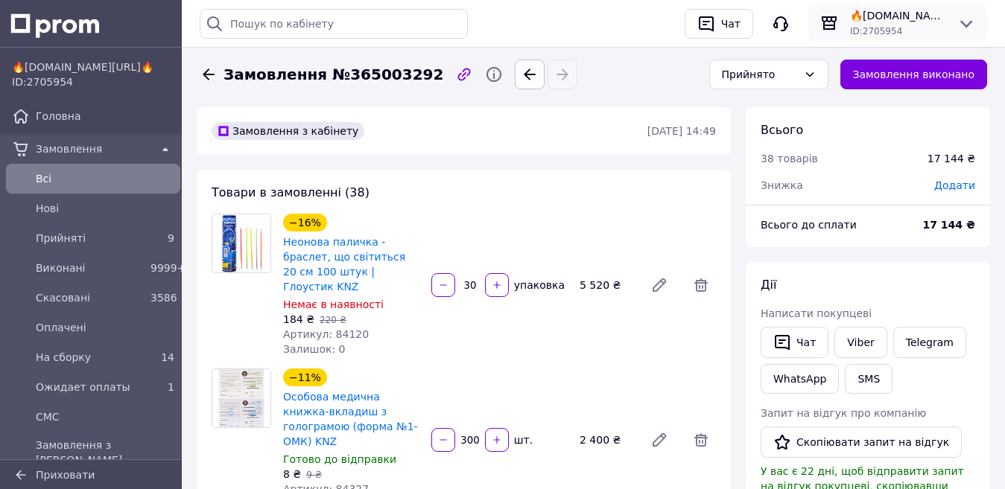
click at [883, 26] on span "ID: 2705954" at bounding box center [876, 31] width 52 height 10
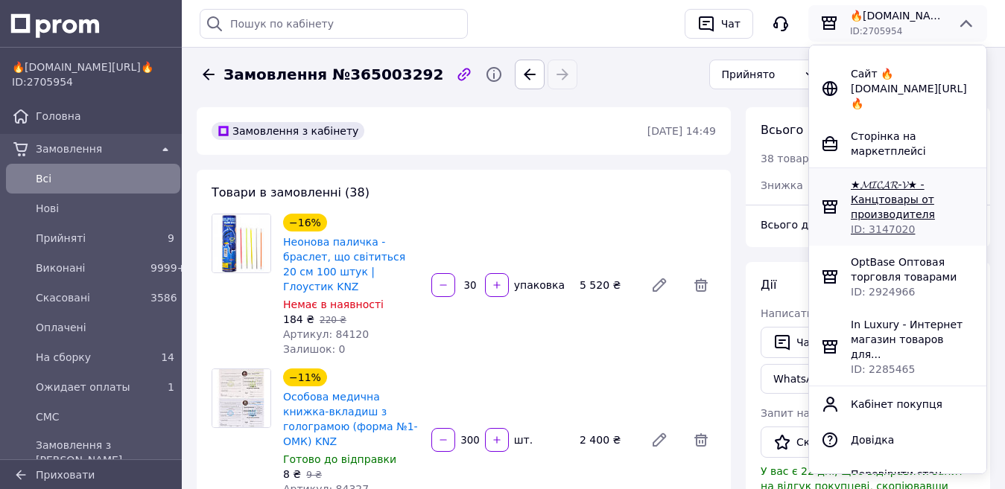
click at [878, 189] on span "★𝓜𝓘𝓒𝓐𝓡-𝓥★ - Канцтовары от производителя" at bounding box center [893, 200] width 84 height 42
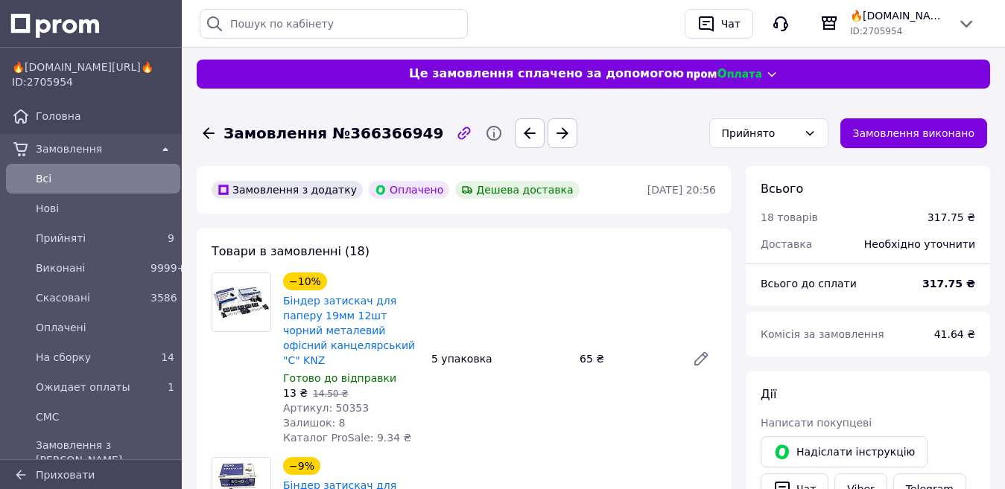
click at [345, 402] on span "Артикул: 50353" at bounding box center [326, 408] width 86 height 12
copy span "50353"
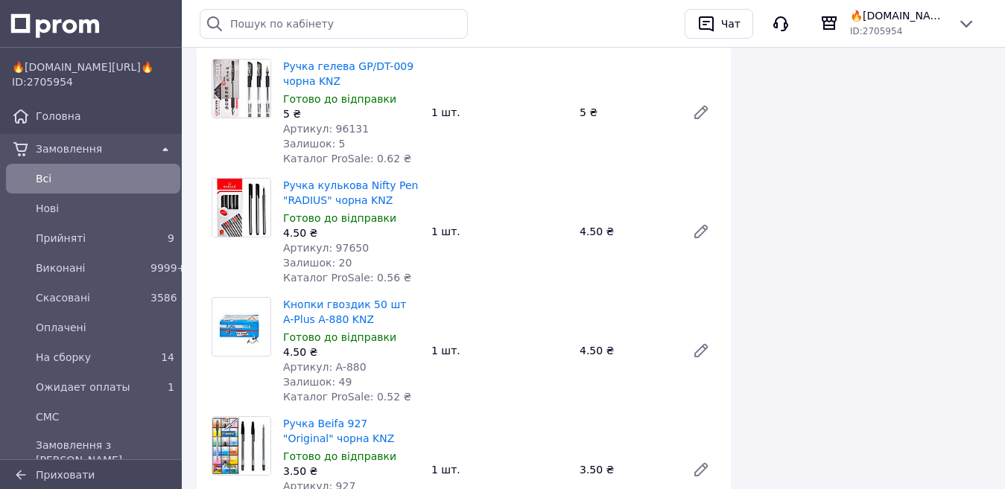
scroll to position [2234, 0]
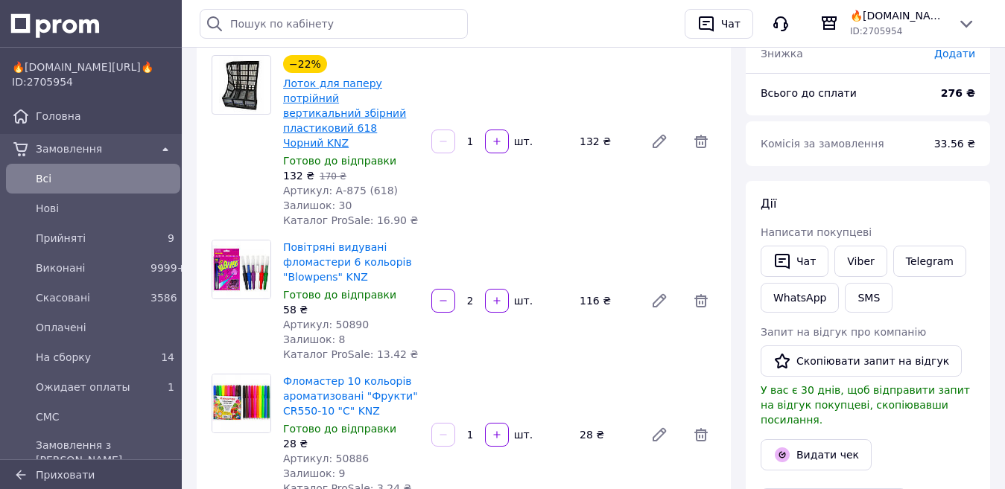
scroll to position [223, 0]
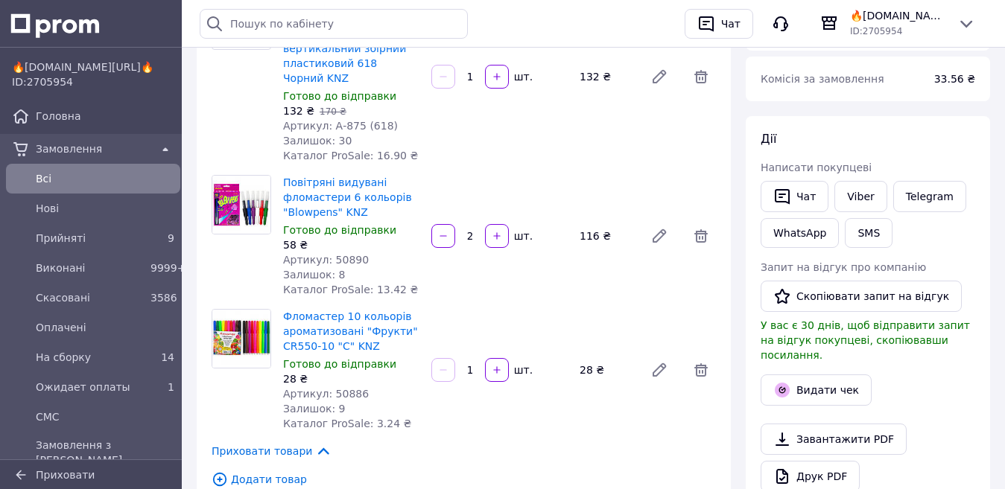
click at [338, 254] on span "Артикул: 50890" at bounding box center [326, 260] width 86 height 12
copy span "50890"
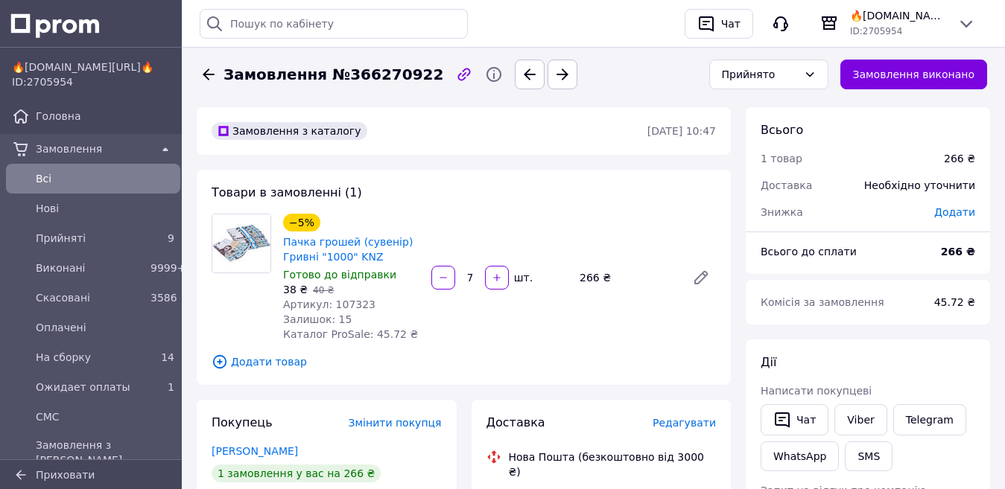
click at [346, 299] on span "Артикул: 107323" at bounding box center [329, 305] width 92 height 12
copy span "107323"
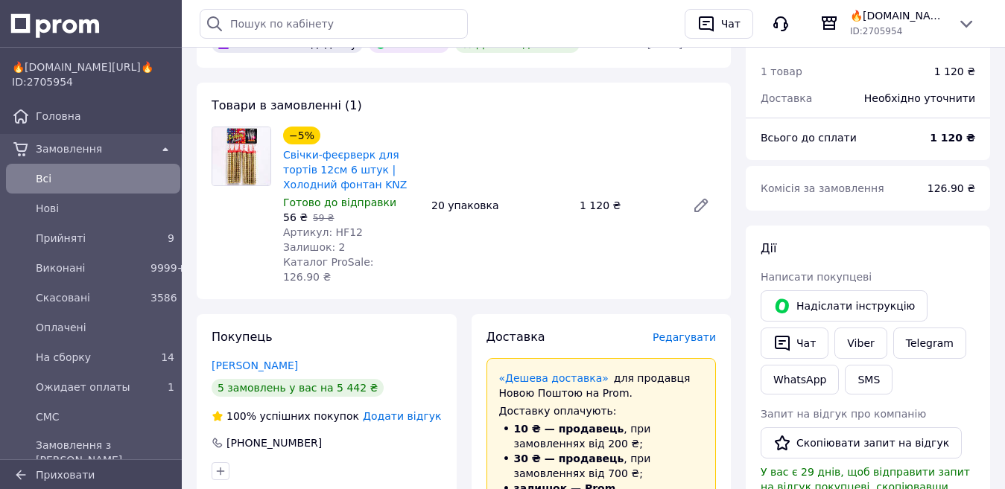
scroll to position [149, 0]
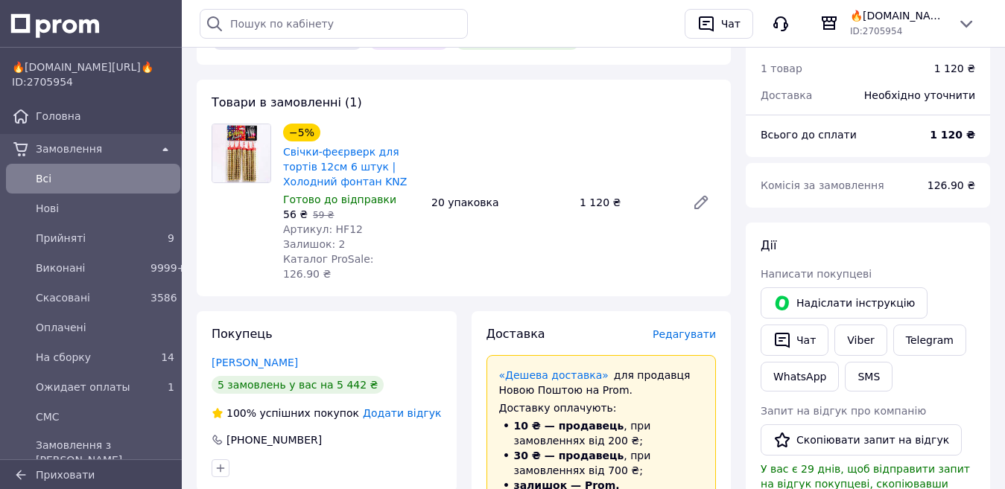
click at [334, 230] on span "Артикул: HF12" at bounding box center [323, 229] width 80 height 12
copy span "HF12"
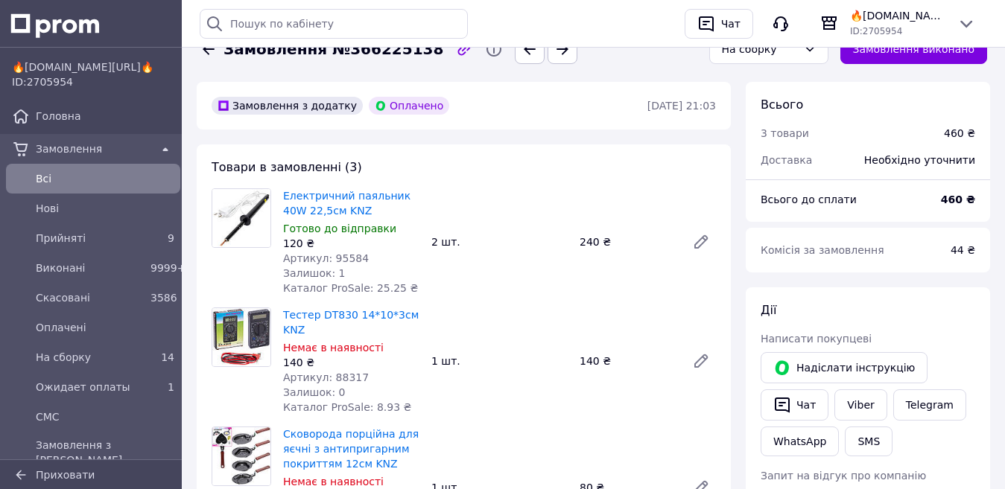
scroll to position [74, 0]
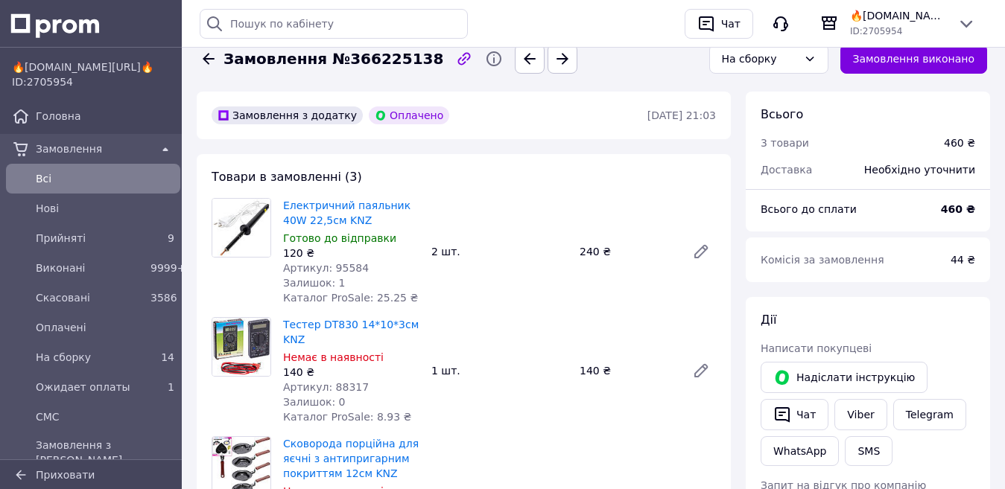
click at [336, 267] on span "Артикул: 95584" at bounding box center [326, 268] width 86 height 12
click at [337, 267] on span "Артикул: 95584" at bounding box center [326, 268] width 86 height 12
copy span "95584"
click at [340, 387] on span "Артикул: 88317" at bounding box center [326, 387] width 86 height 12
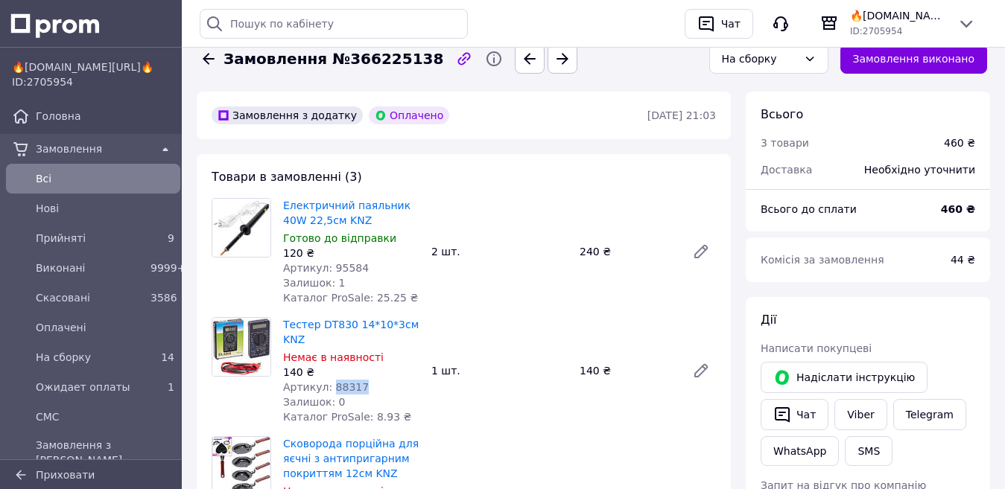
copy span "88317"
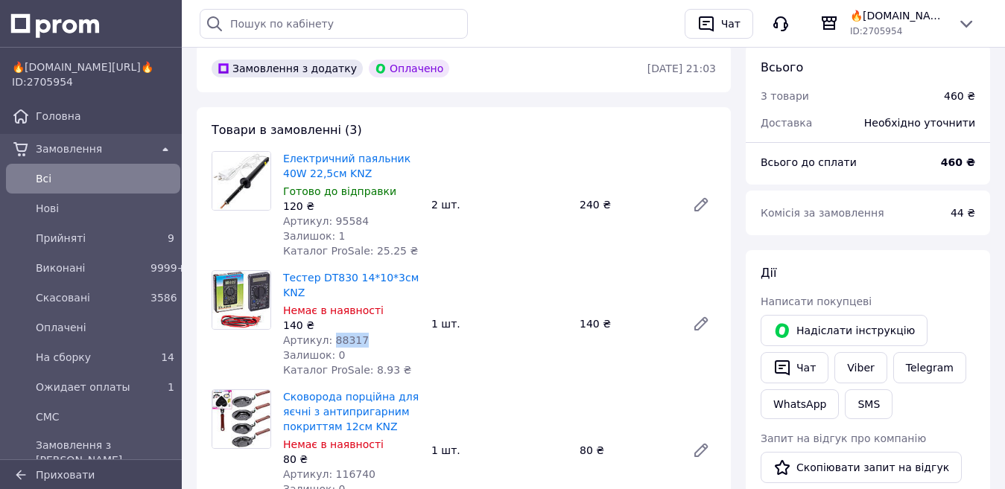
scroll to position [298, 0]
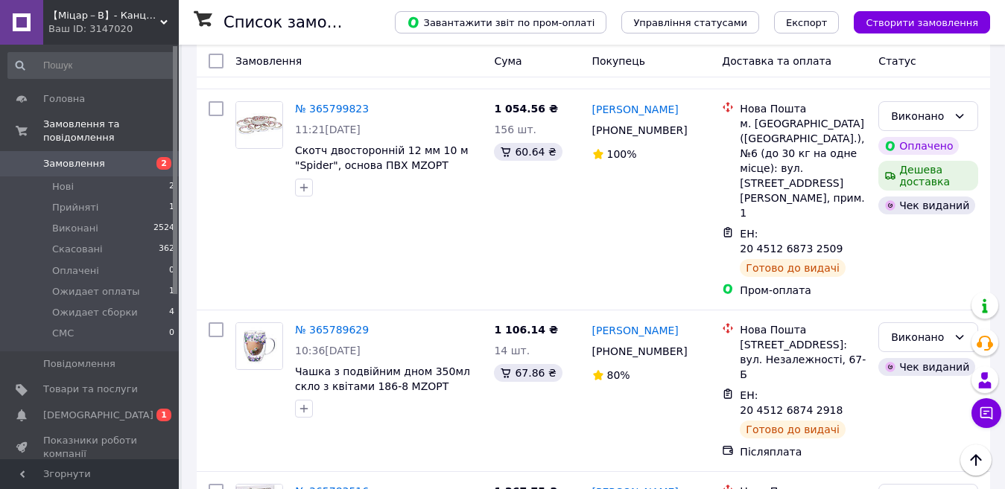
scroll to position [2359, 0]
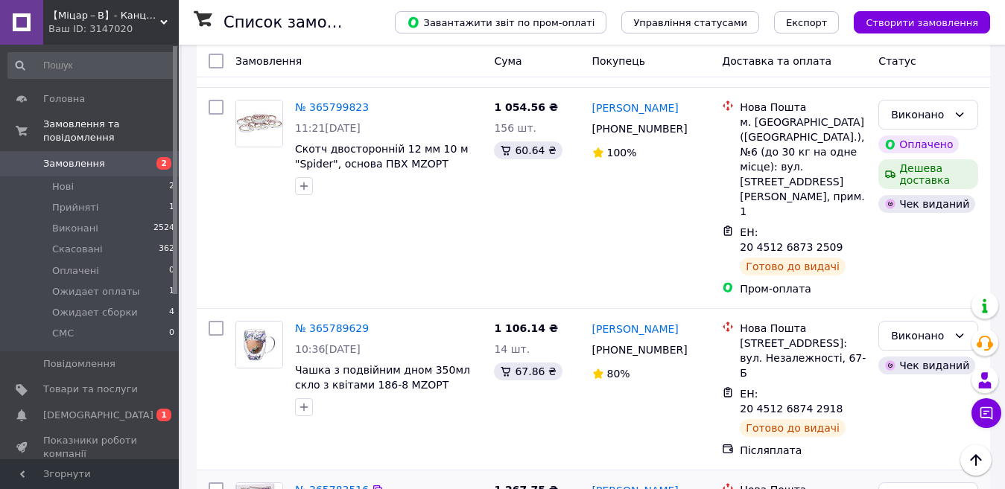
click at [329, 484] on link "№ 365783516" at bounding box center [332, 490] width 74 height 12
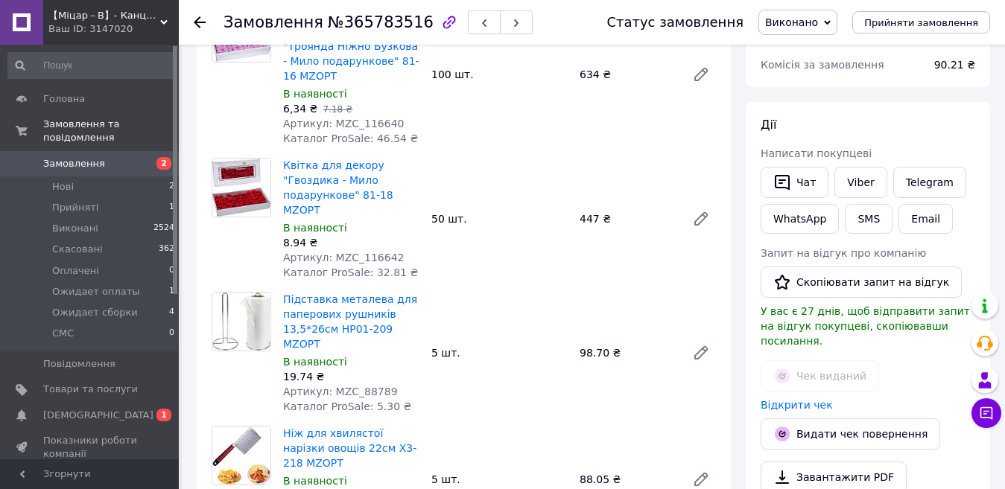
scroll to position [149, 0]
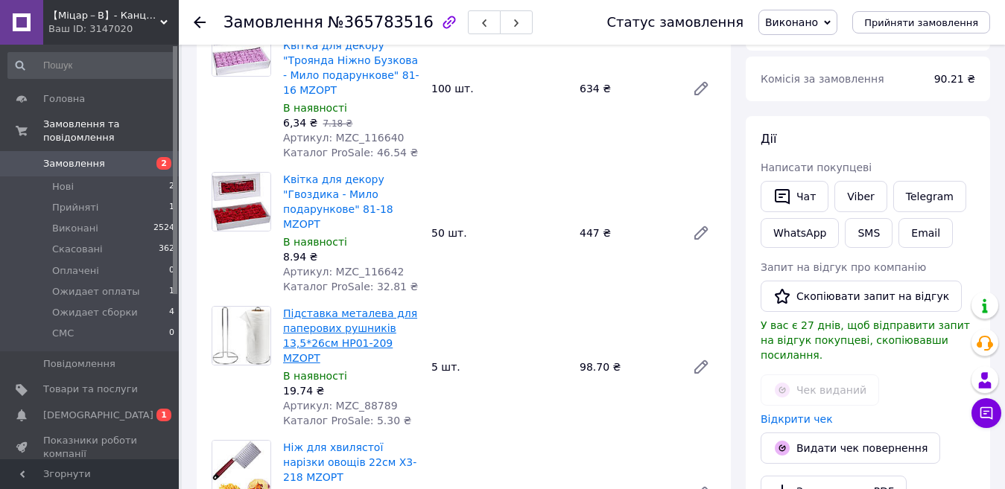
click at [352, 308] on link "Підставка металева для паперових рушників 13,5*26см HP01-209 MZOPT" at bounding box center [350, 336] width 134 height 57
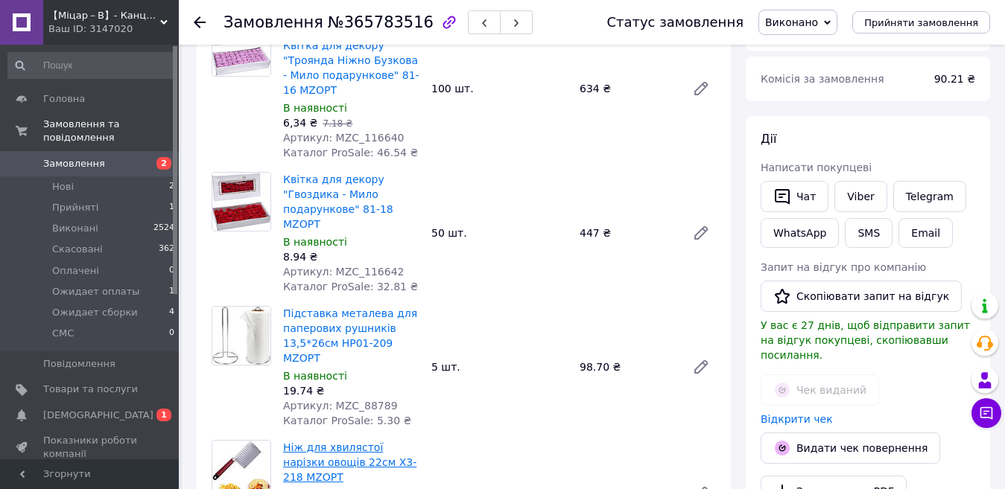
click at [359, 442] on link "Ніж для хвилястої нарізки овощів 22см X3-218 MZOPT" at bounding box center [349, 463] width 133 height 42
